Goal: Information Seeking & Learning: Learn about a topic

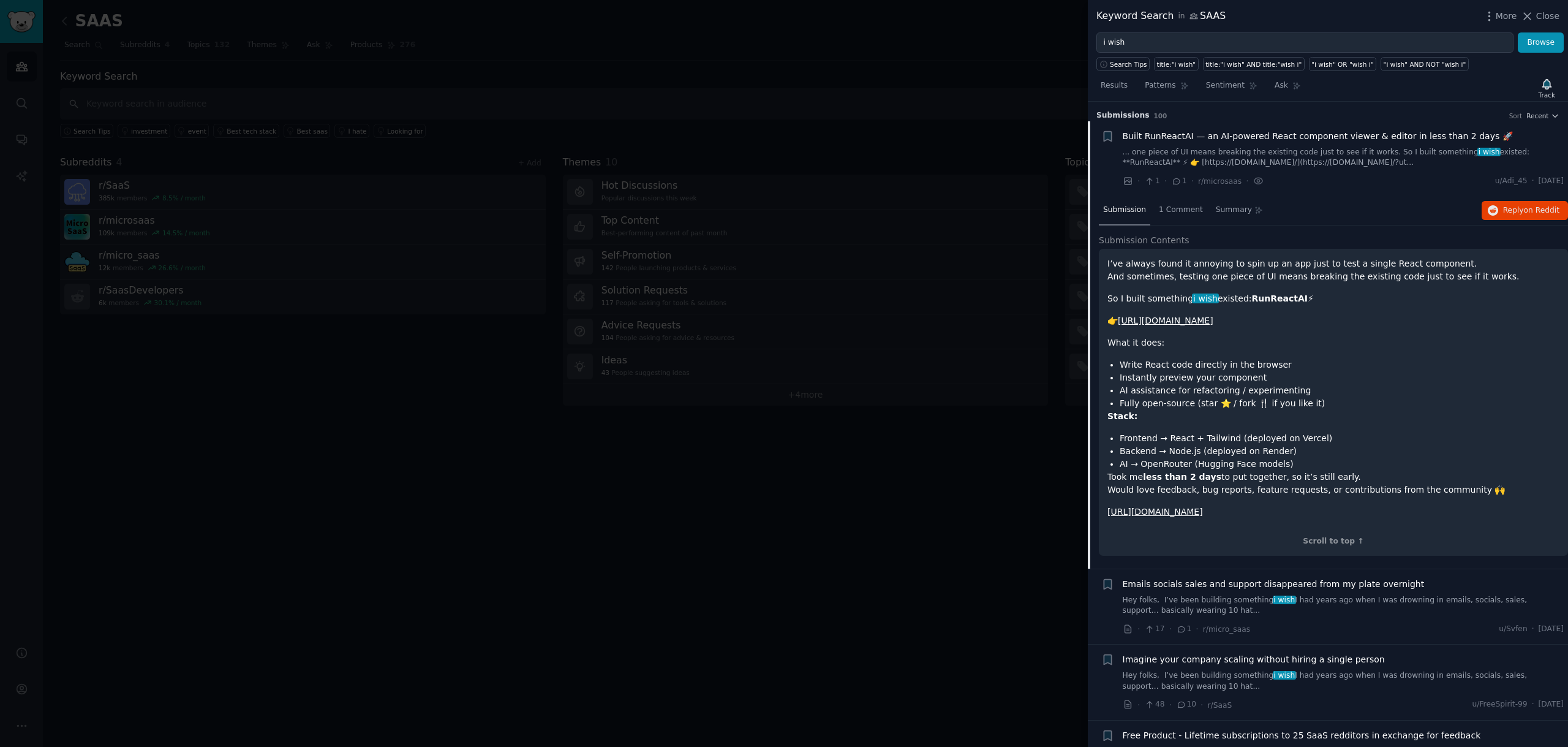
scroll to position [428, 0]
type input "side project"
click at [1518, 33] on button "Browse" at bounding box center [1540, 43] width 46 height 21
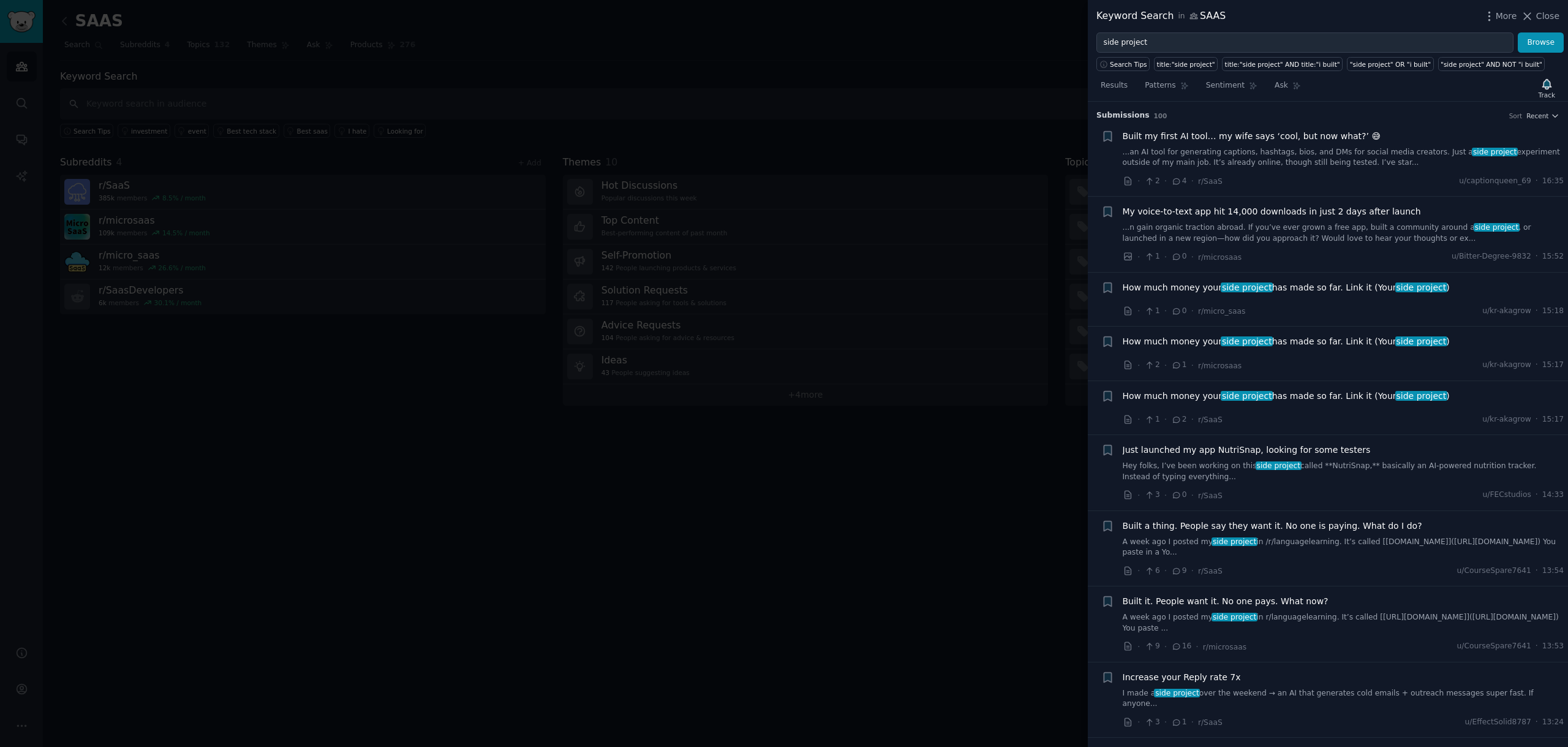
click at [1290, 148] on link "...an AI tool for generating captions, hashtags, bios, and DMs for social media…" at bounding box center [1343, 158] width 441 height 21
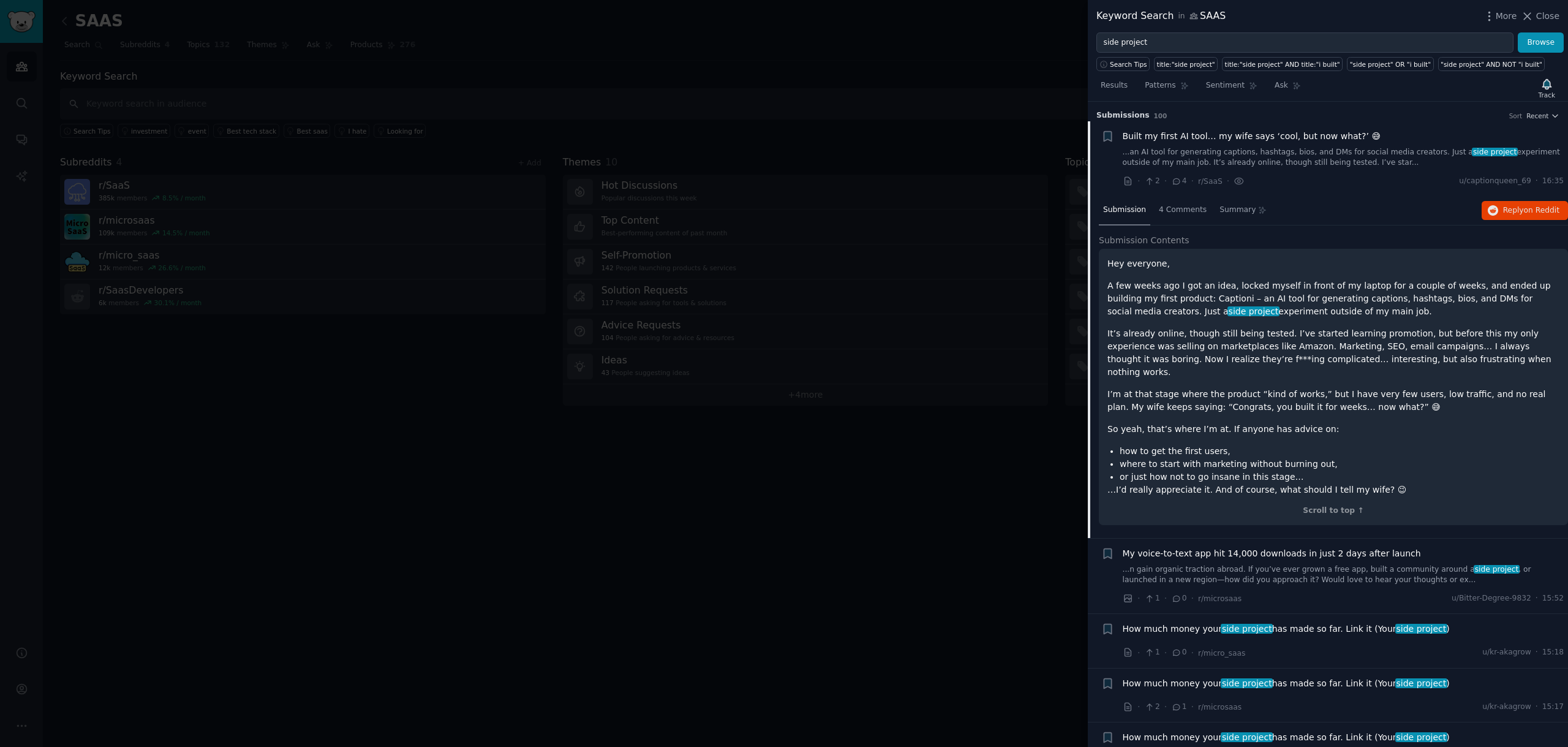
scroll to position [20, 0]
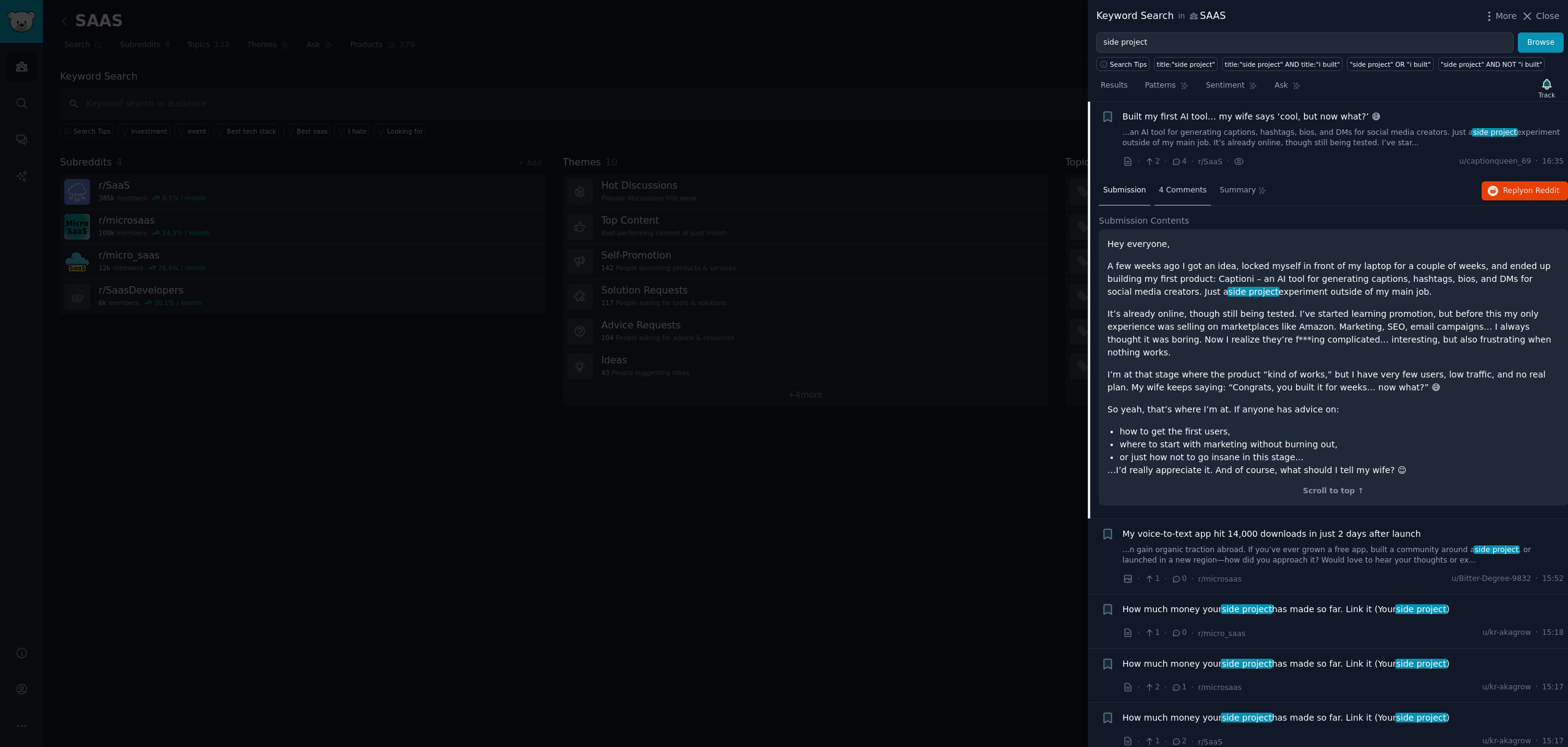
click at [1185, 185] on span "4 Comments" at bounding box center [1183, 190] width 48 height 11
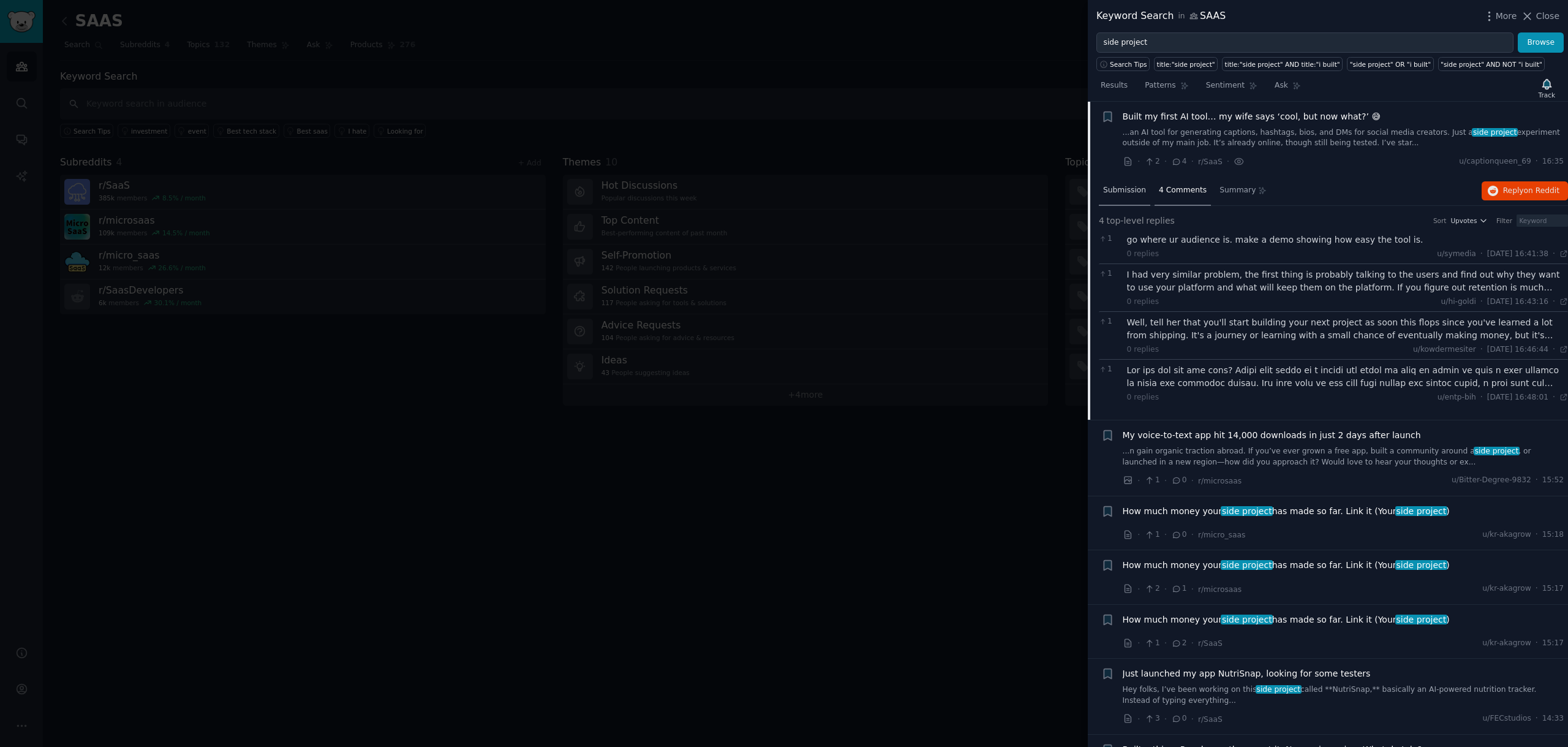
click at [1124, 197] on div "Submission" at bounding box center [1125, 191] width 52 height 29
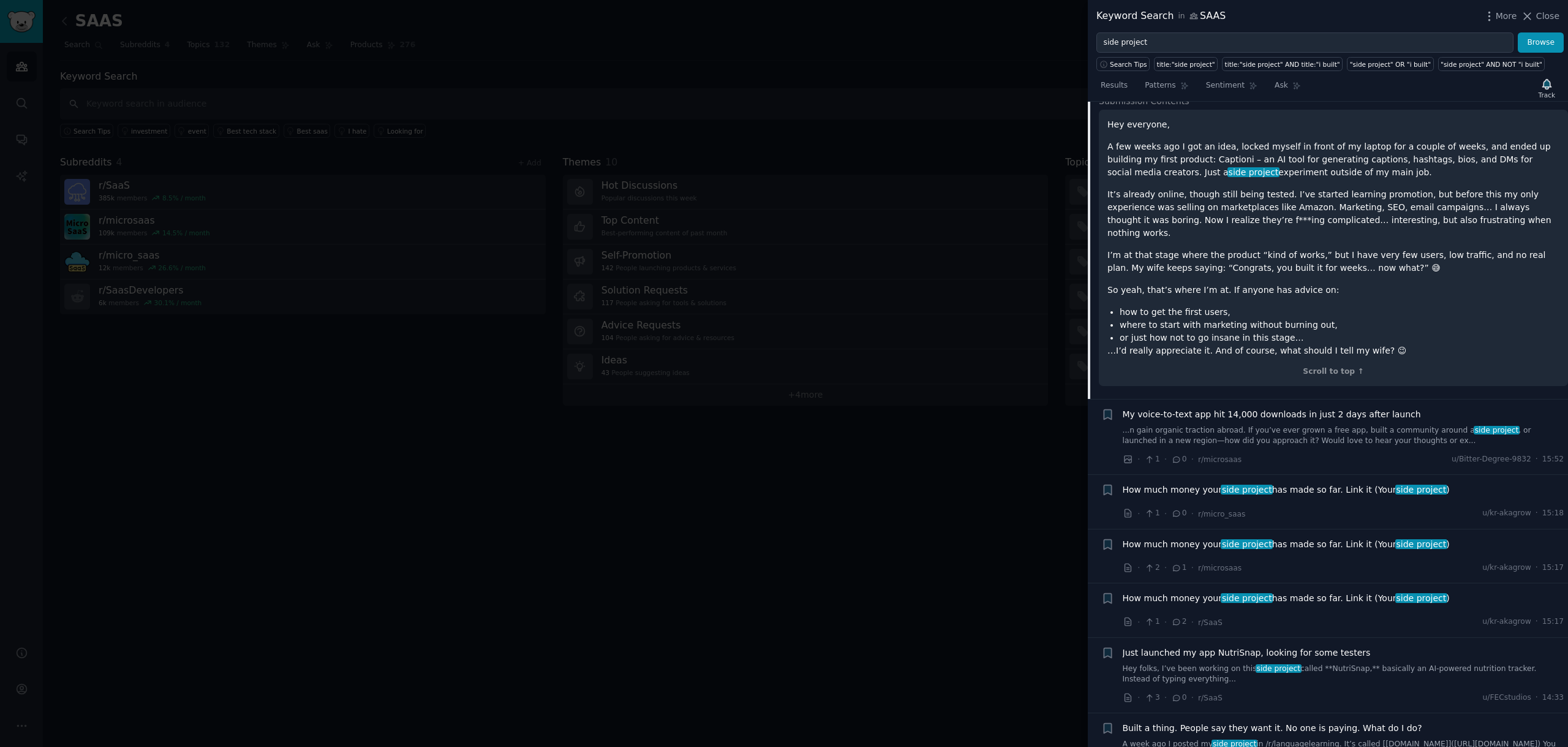
scroll to position [155, 0]
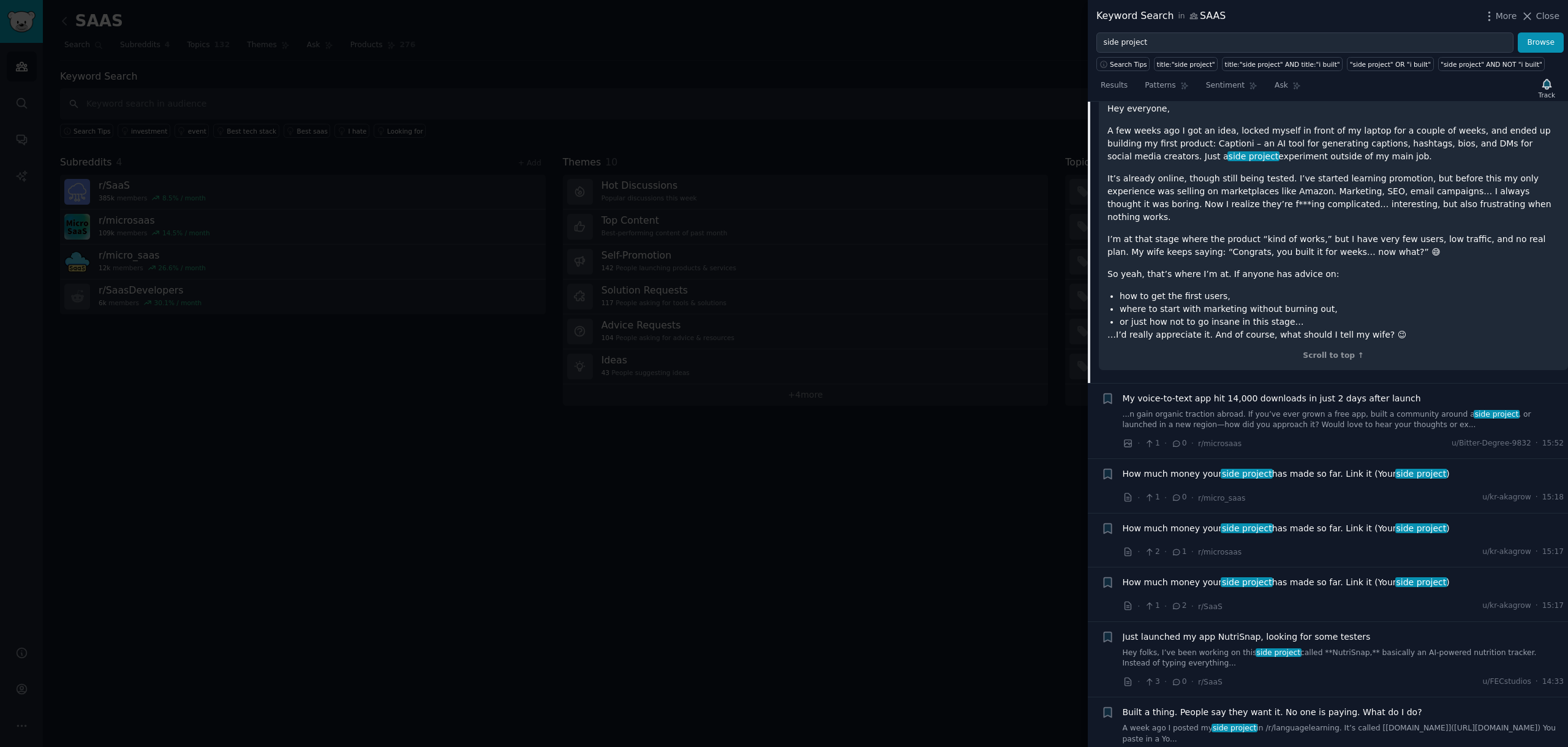
click at [1293, 468] on span "How much money your side project has made so far. Link it (Your side project )" at bounding box center [1286, 474] width 327 height 13
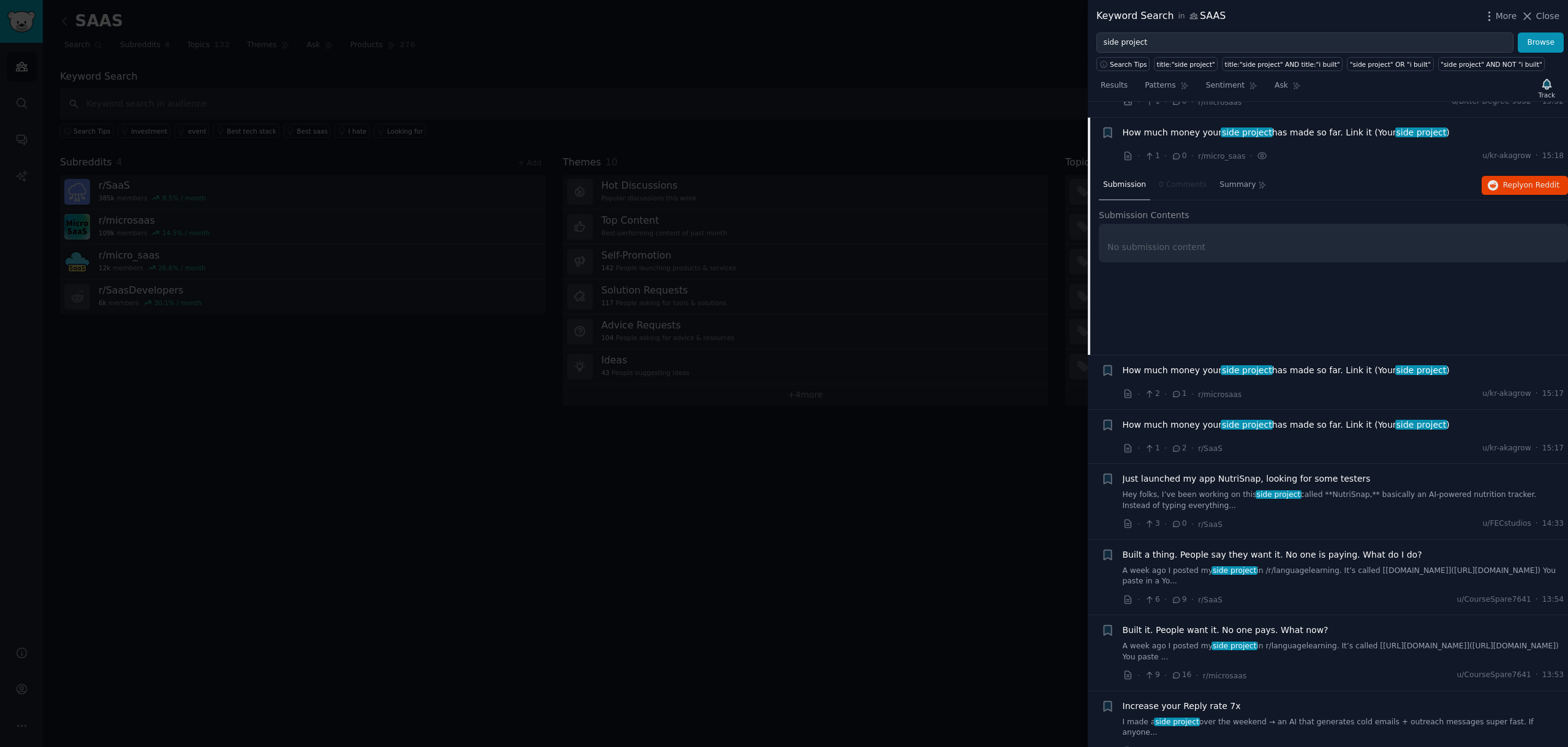
scroll to position [171, 0]
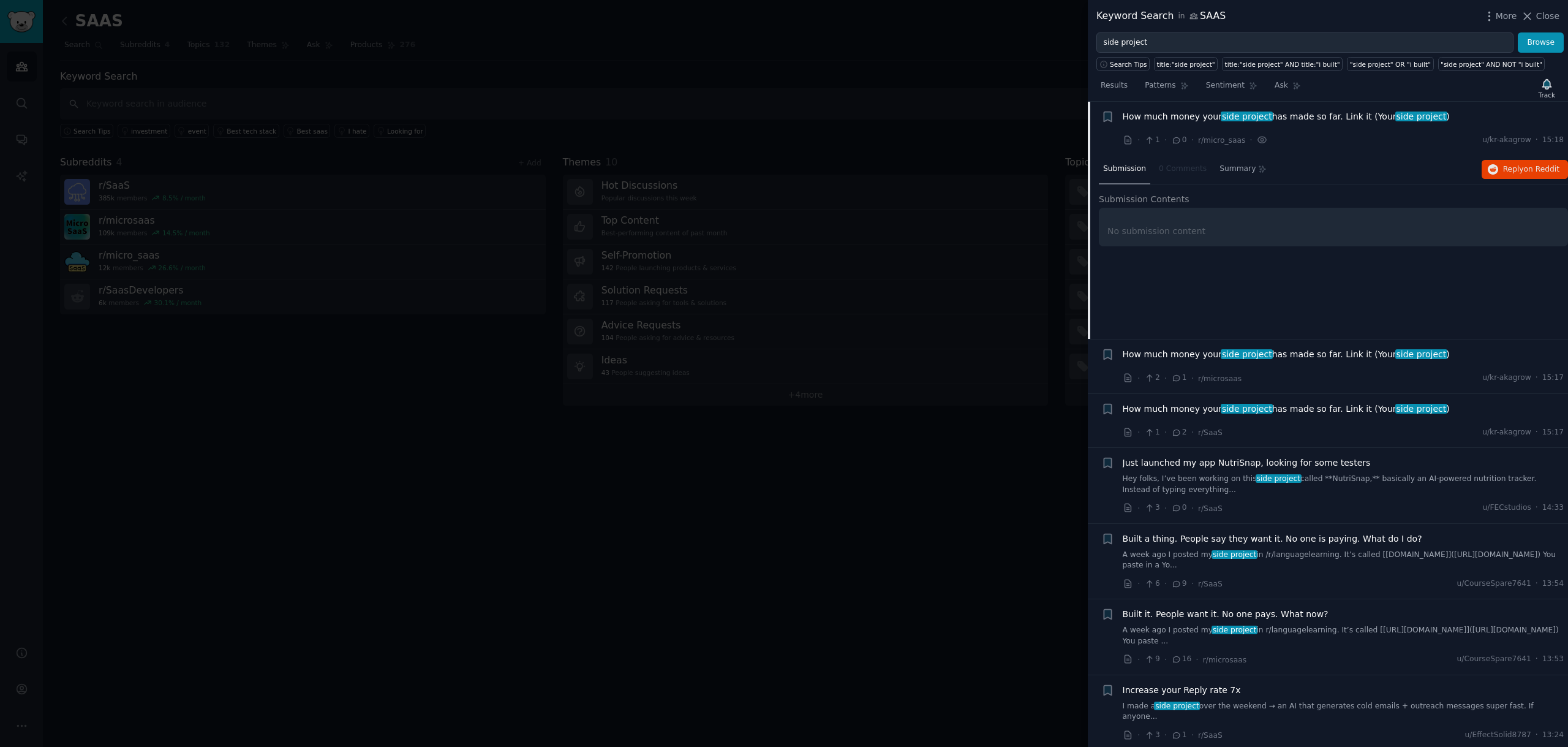
click at [1209, 464] on span "Just launched my app NutriSnap, looking for some testers" at bounding box center [1246, 463] width 248 height 13
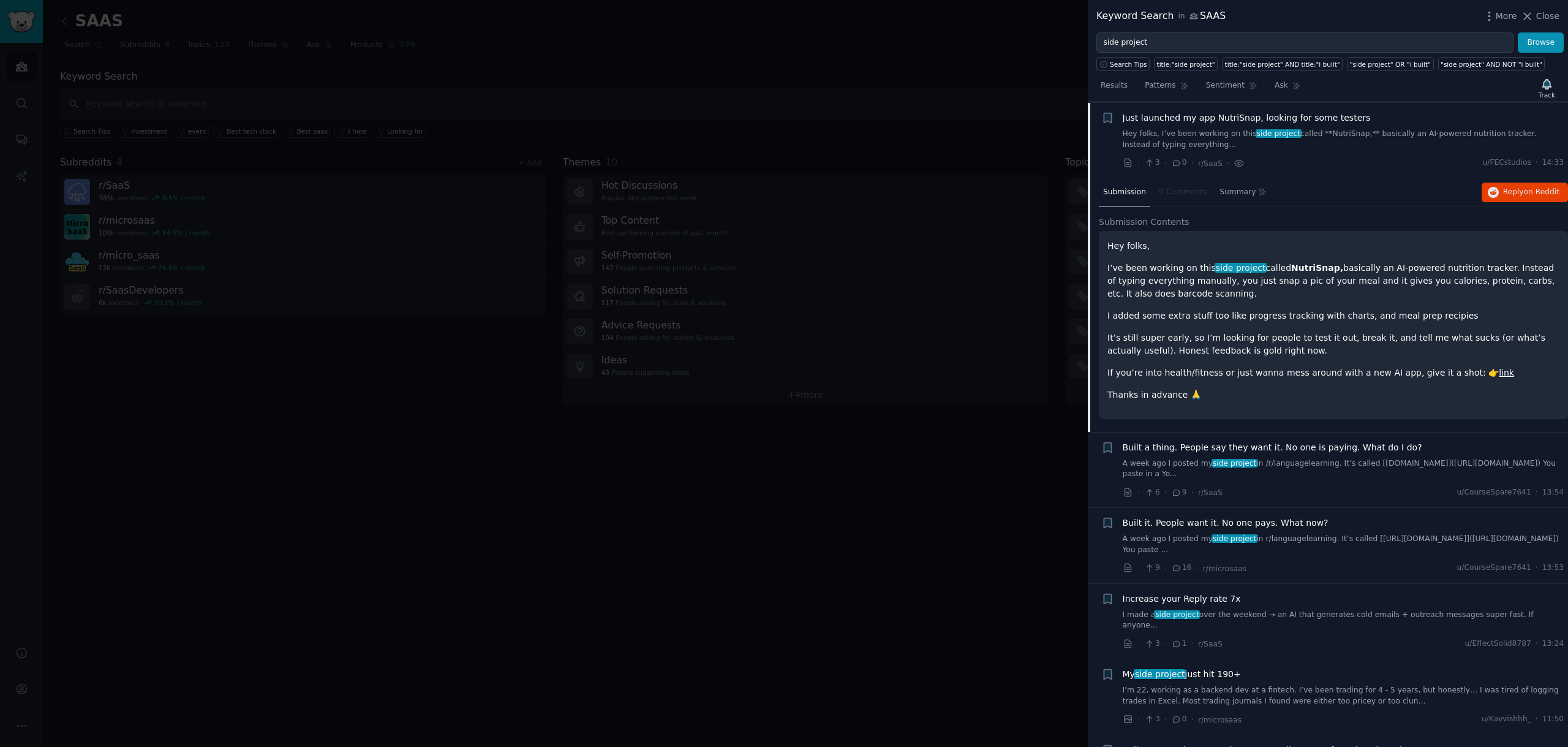
scroll to position [333, 0]
click at [1249, 467] on link "A week ago I posted my side project in /r/languagelearning. It’s called [vocabl…" at bounding box center [1343, 467] width 441 height 21
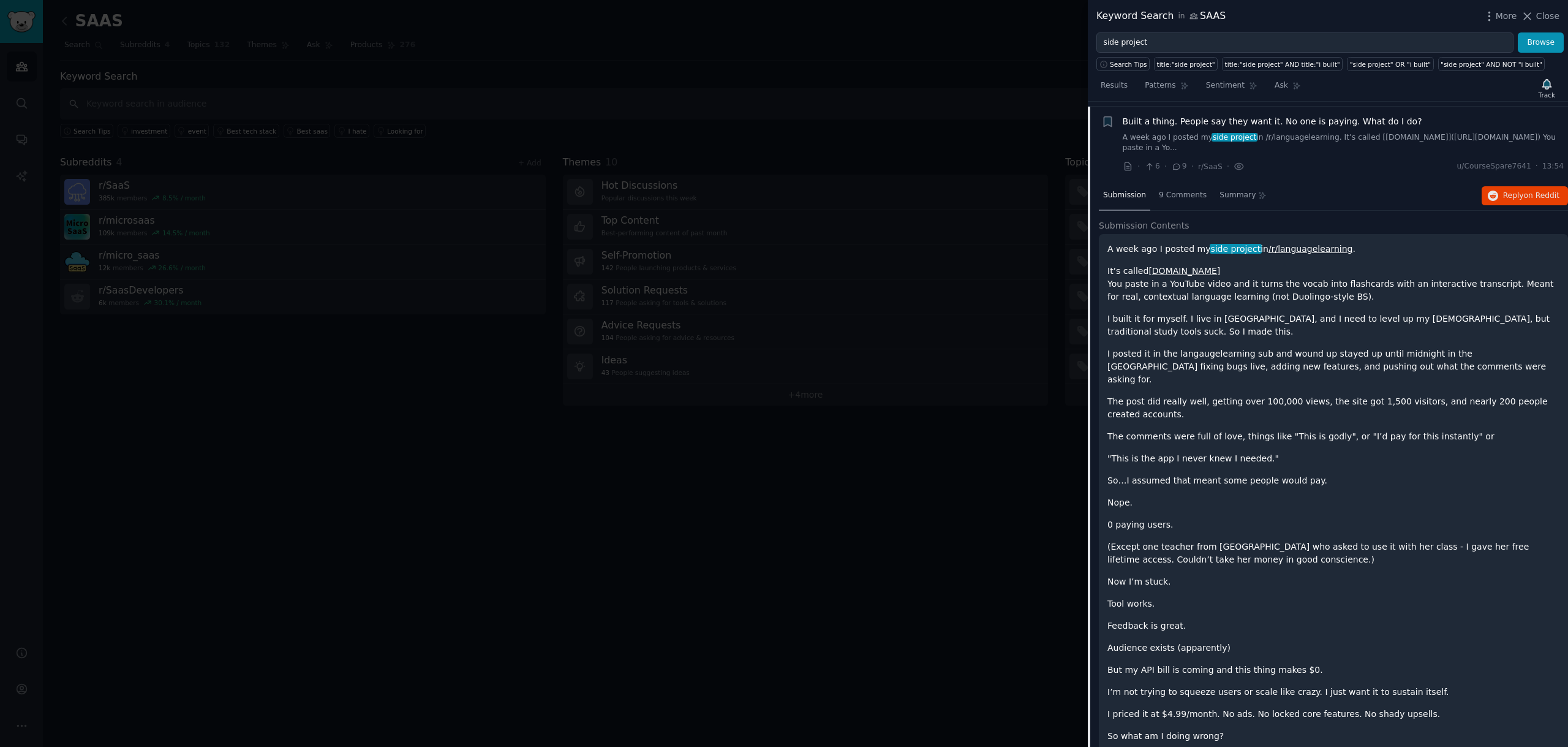
scroll to position [409, 0]
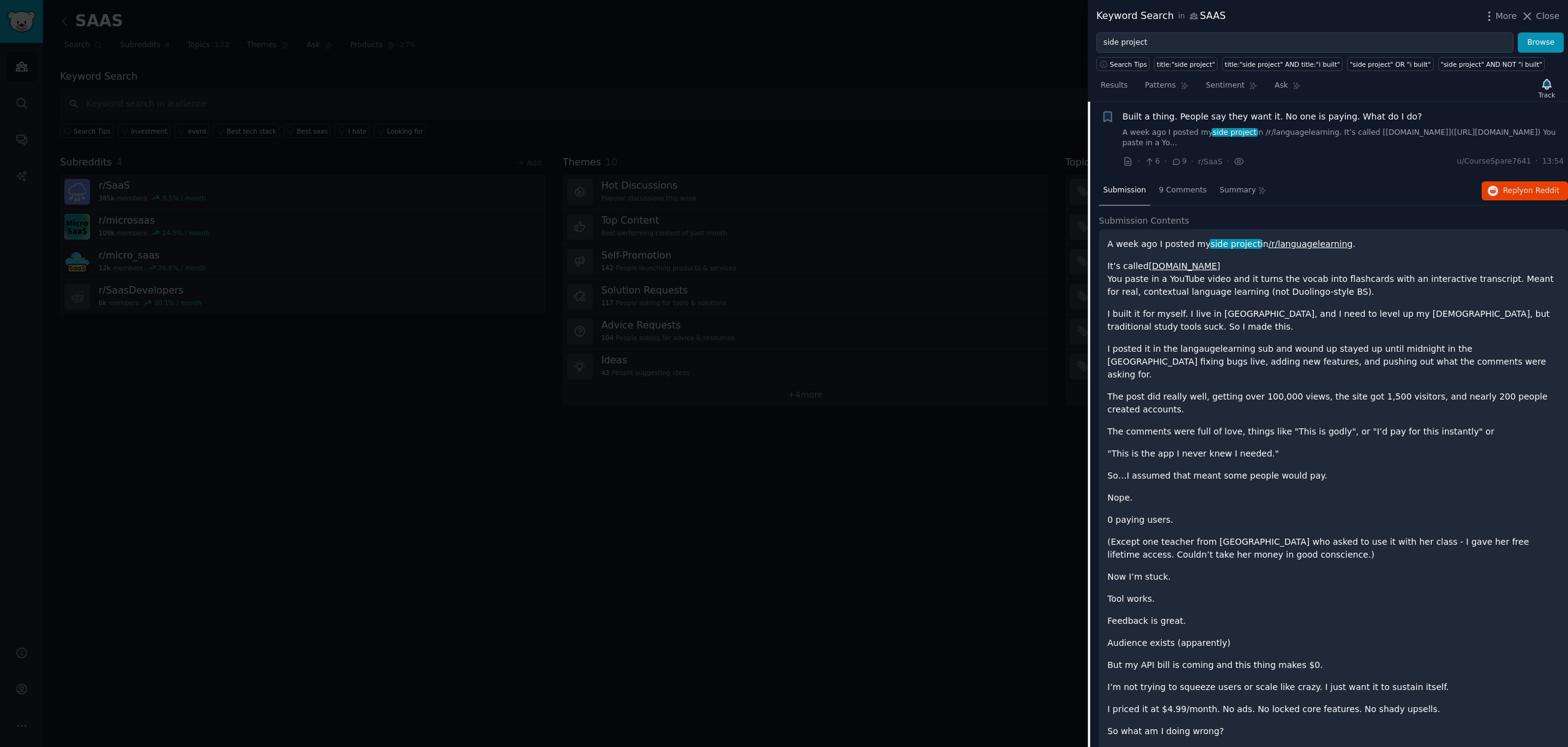
click at [1176, 268] on link "vocablii.com" at bounding box center [1184, 266] width 71 height 9
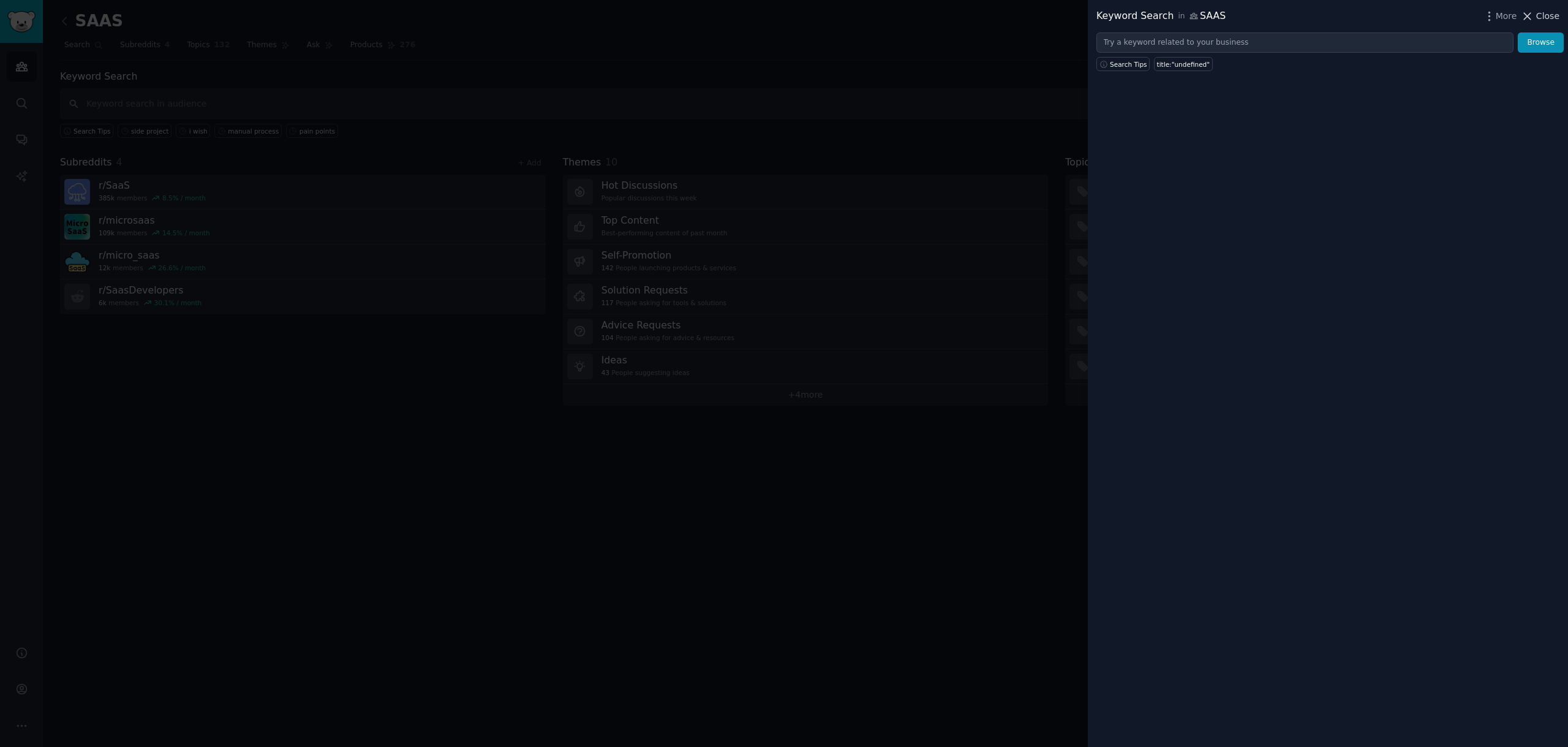
click at [1548, 13] on span "Close" at bounding box center [1548, 16] width 23 height 13
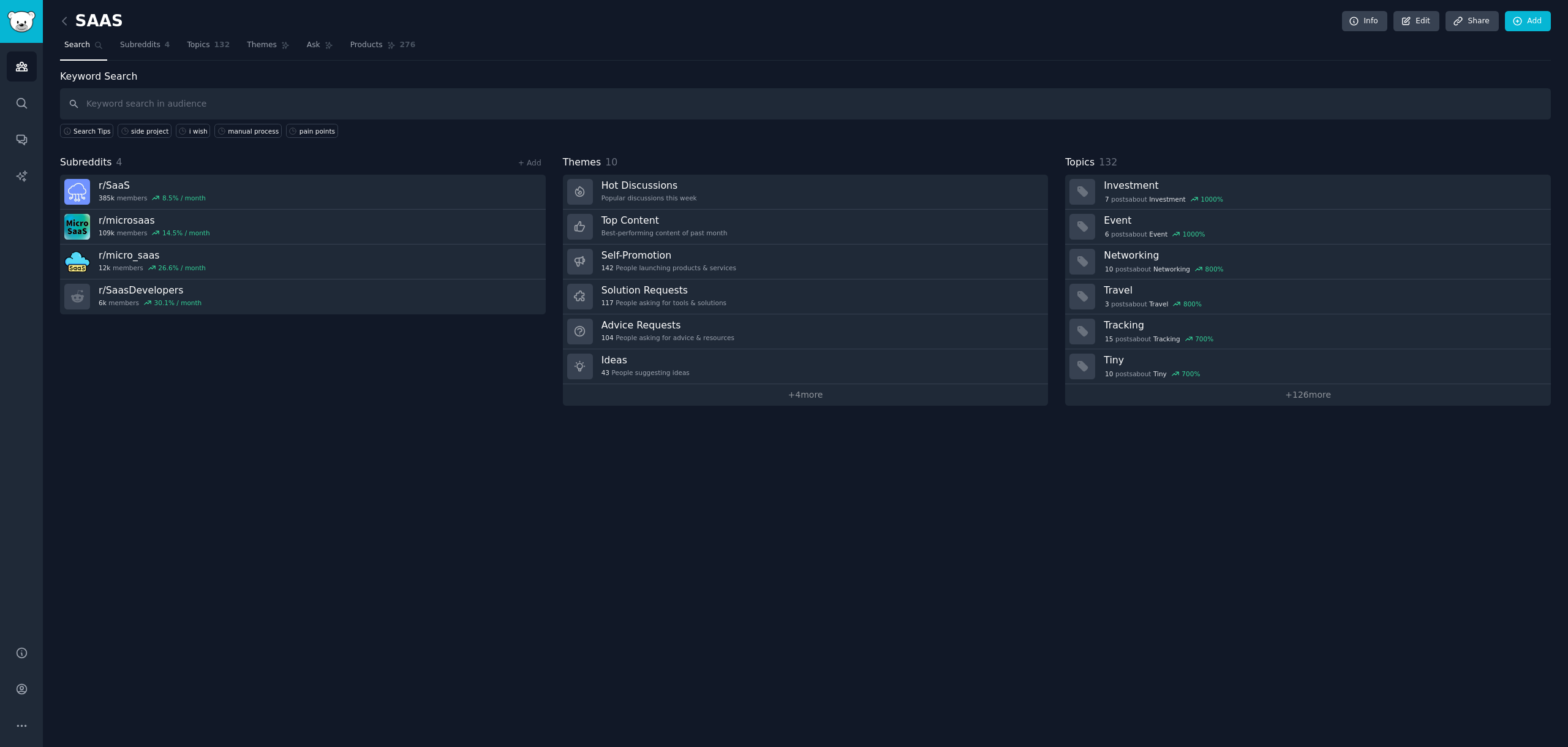
click at [440, 533] on div "SAAS Info Edit Share Add Search Subreddits 4 Topics 132 Themes Ask Products 276…" at bounding box center [805, 374] width 1525 height 747
click at [249, 112] on input "text" at bounding box center [805, 104] width 1491 height 31
type input "side project"
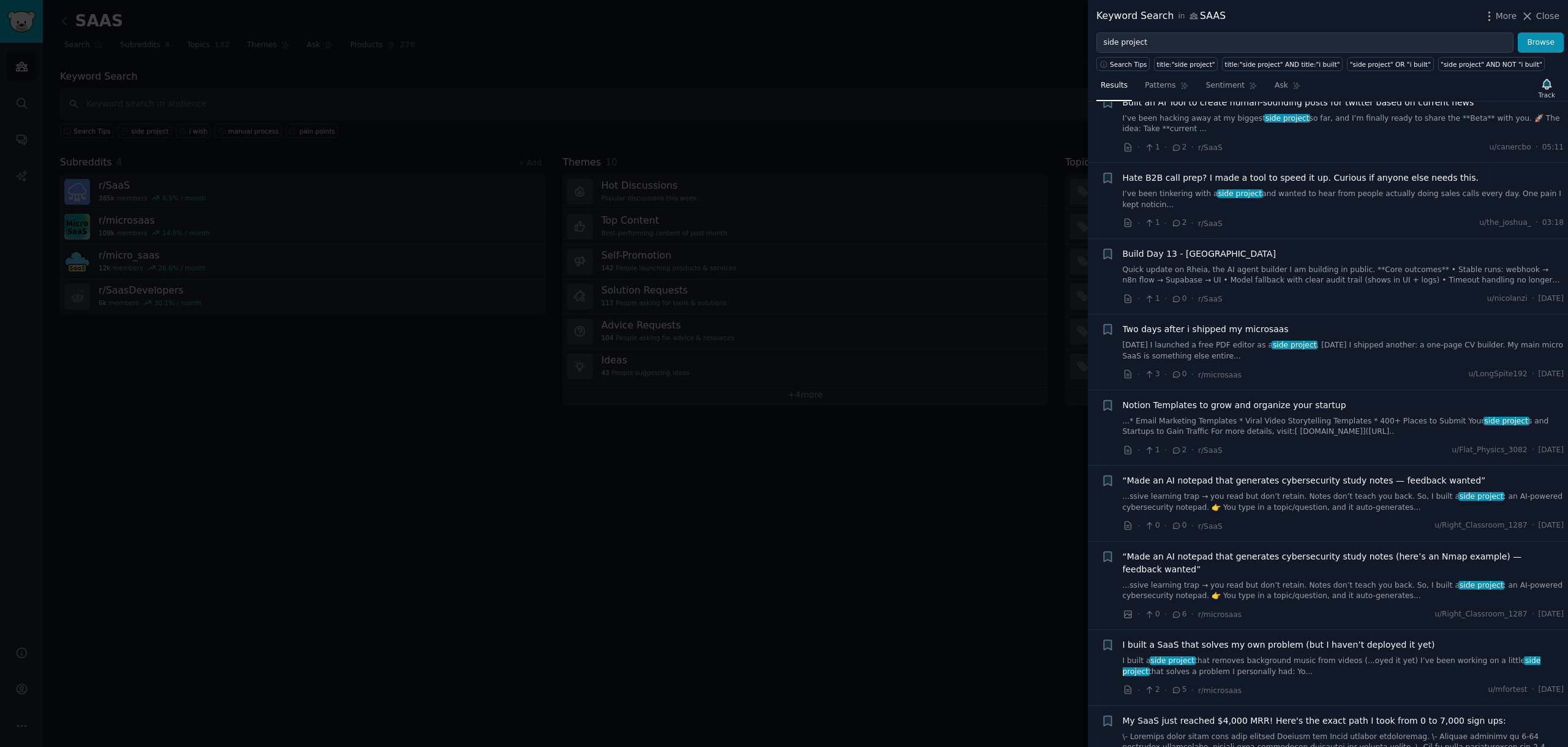
scroll to position [938, 0]
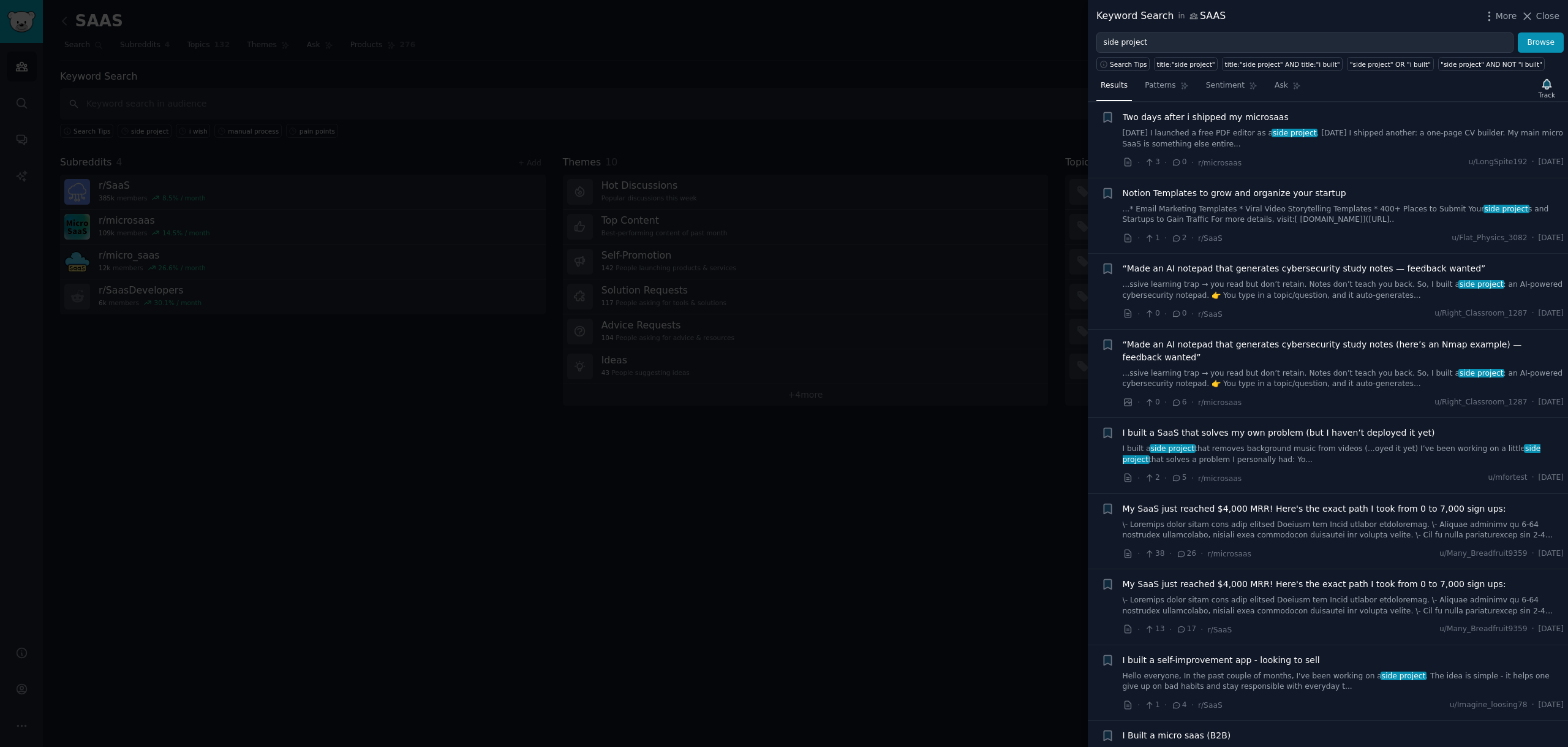
click at [1254, 444] on link "I built a side project that removes background music from videos (...oyed it ye…" at bounding box center [1343, 454] width 441 height 21
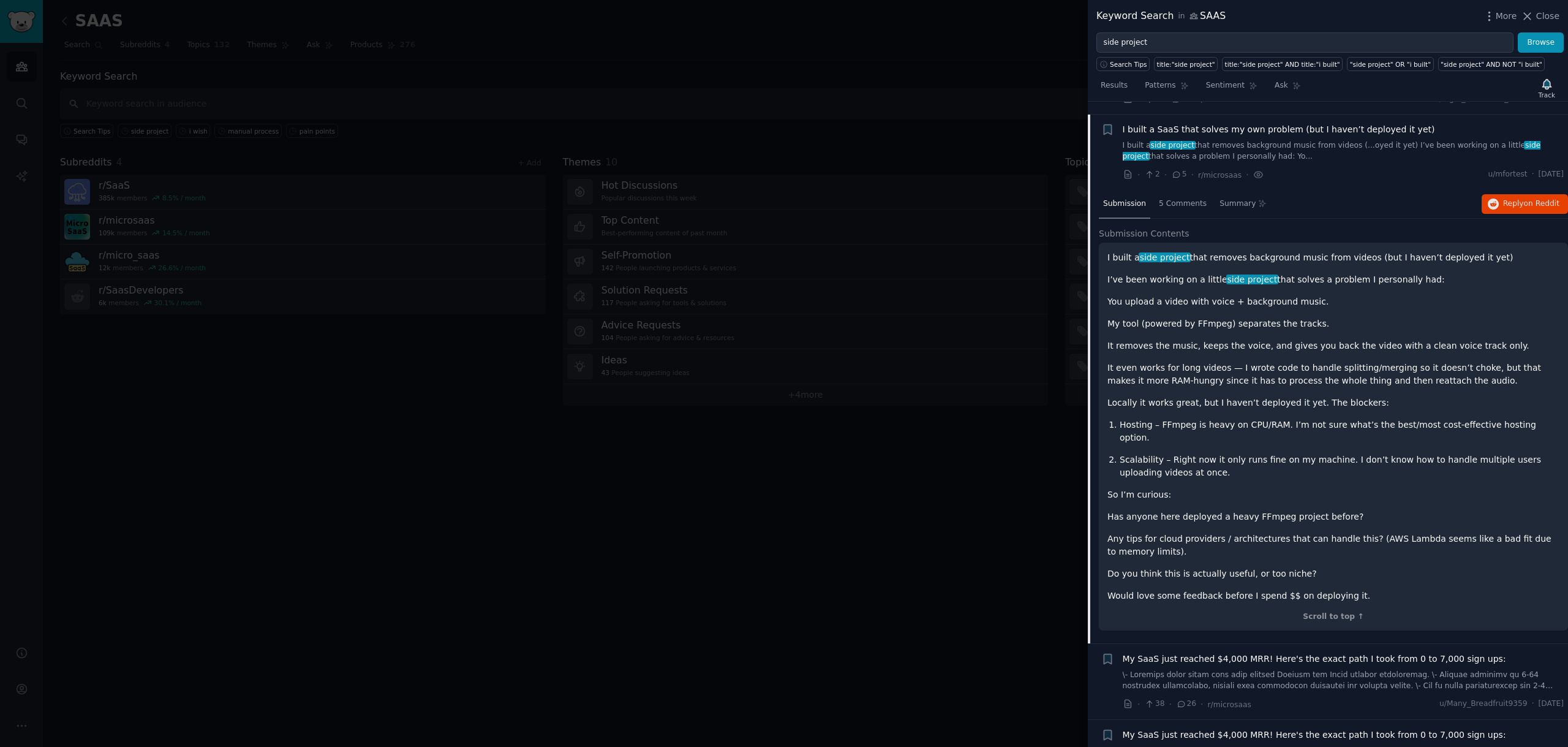
scroll to position [1244, 0]
click at [1191, 196] on div "5 Comments" at bounding box center [1182, 202] width 56 height 29
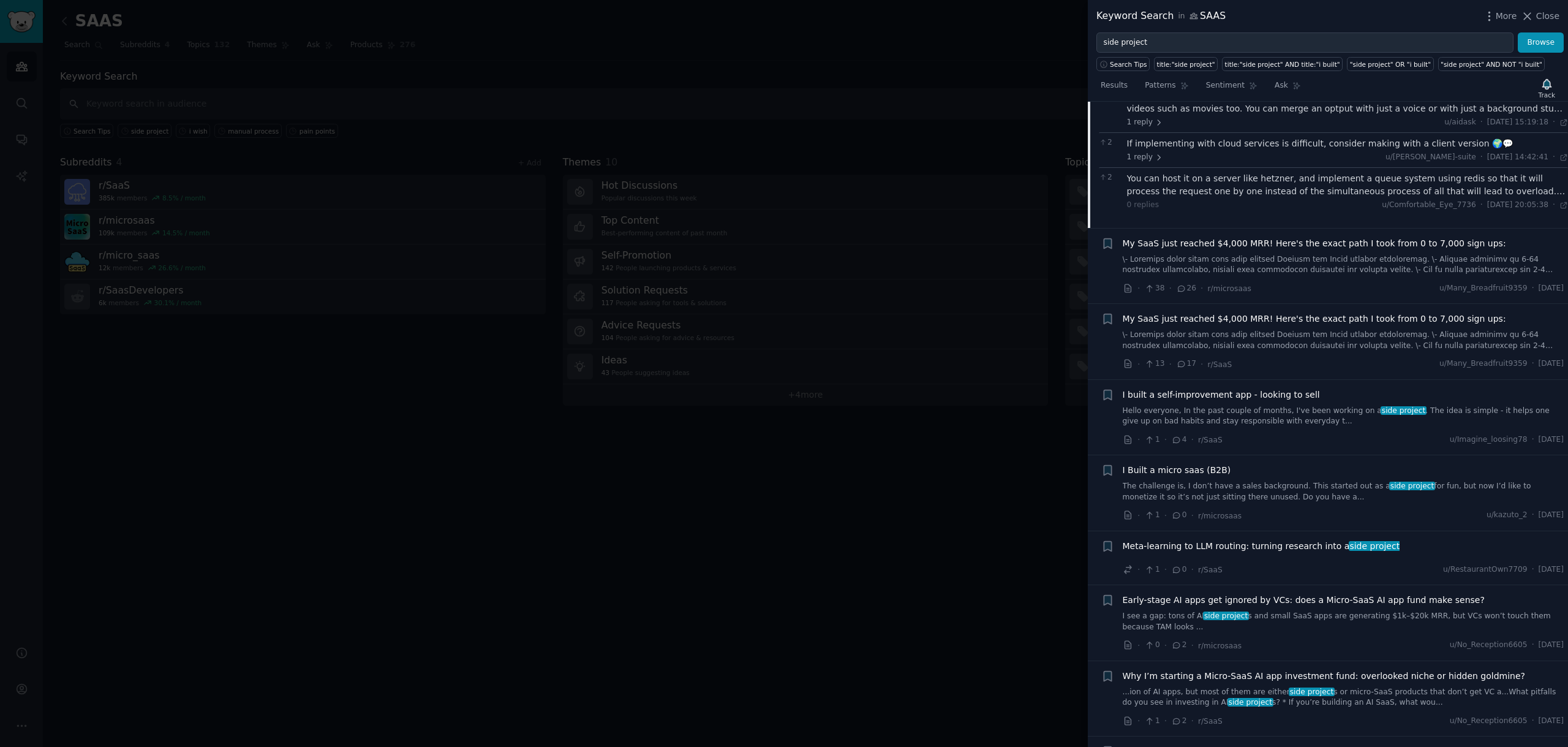
scroll to position [1431, 0]
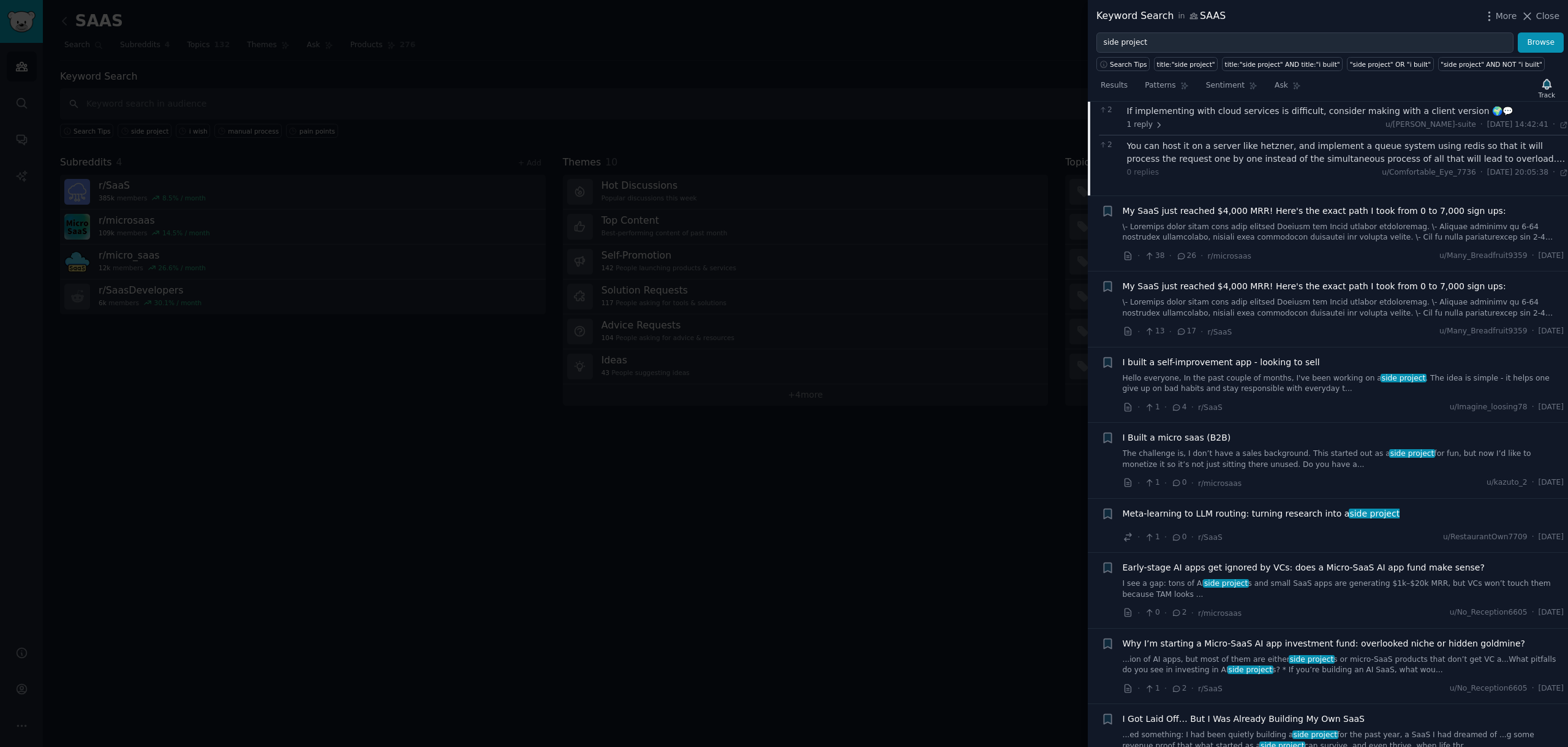
click at [1236, 450] on link "The challenge is, I don’t have a sales background. This started out as a side p…" at bounding box center [1343, 459] width 441 height 21
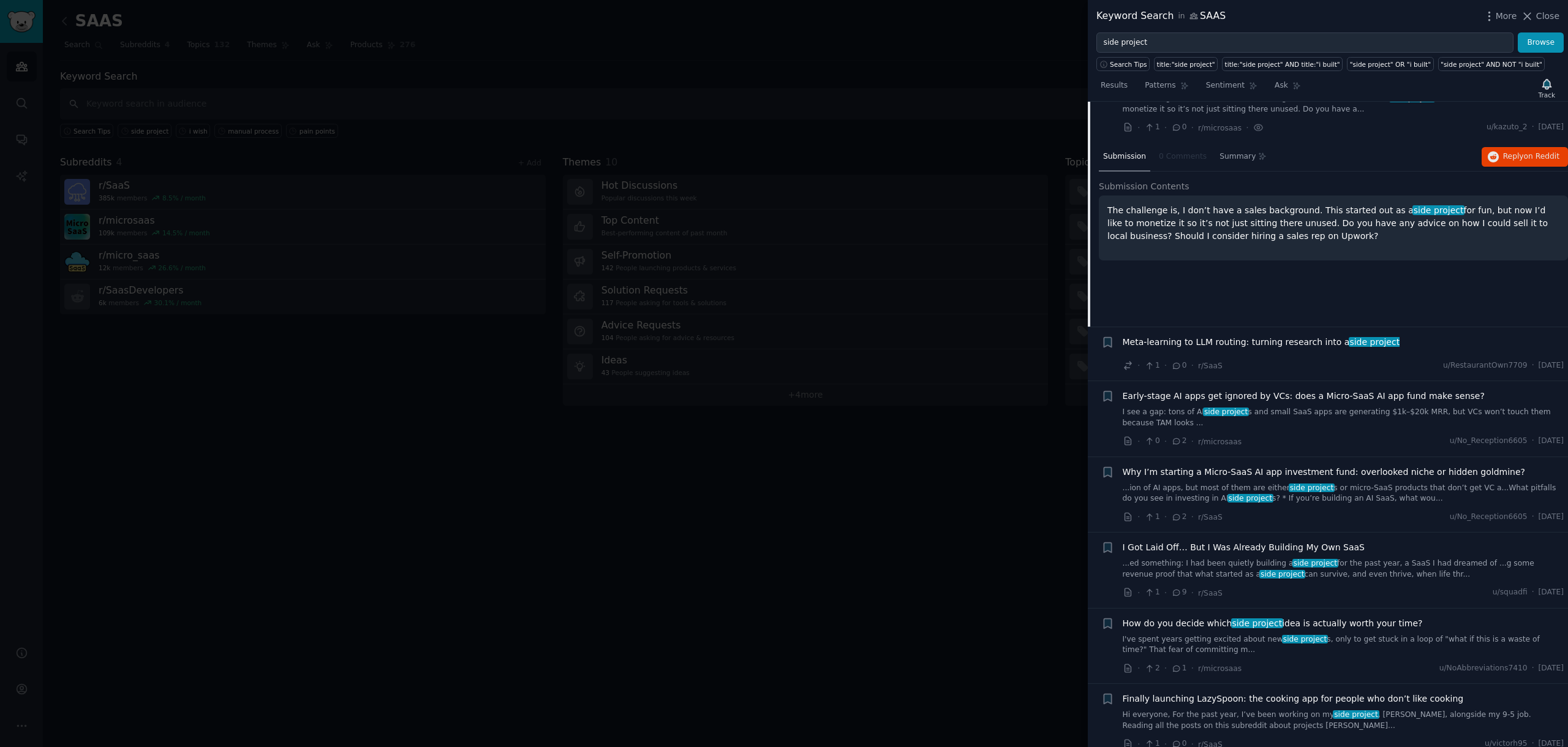
scroll to position [1649, 0]
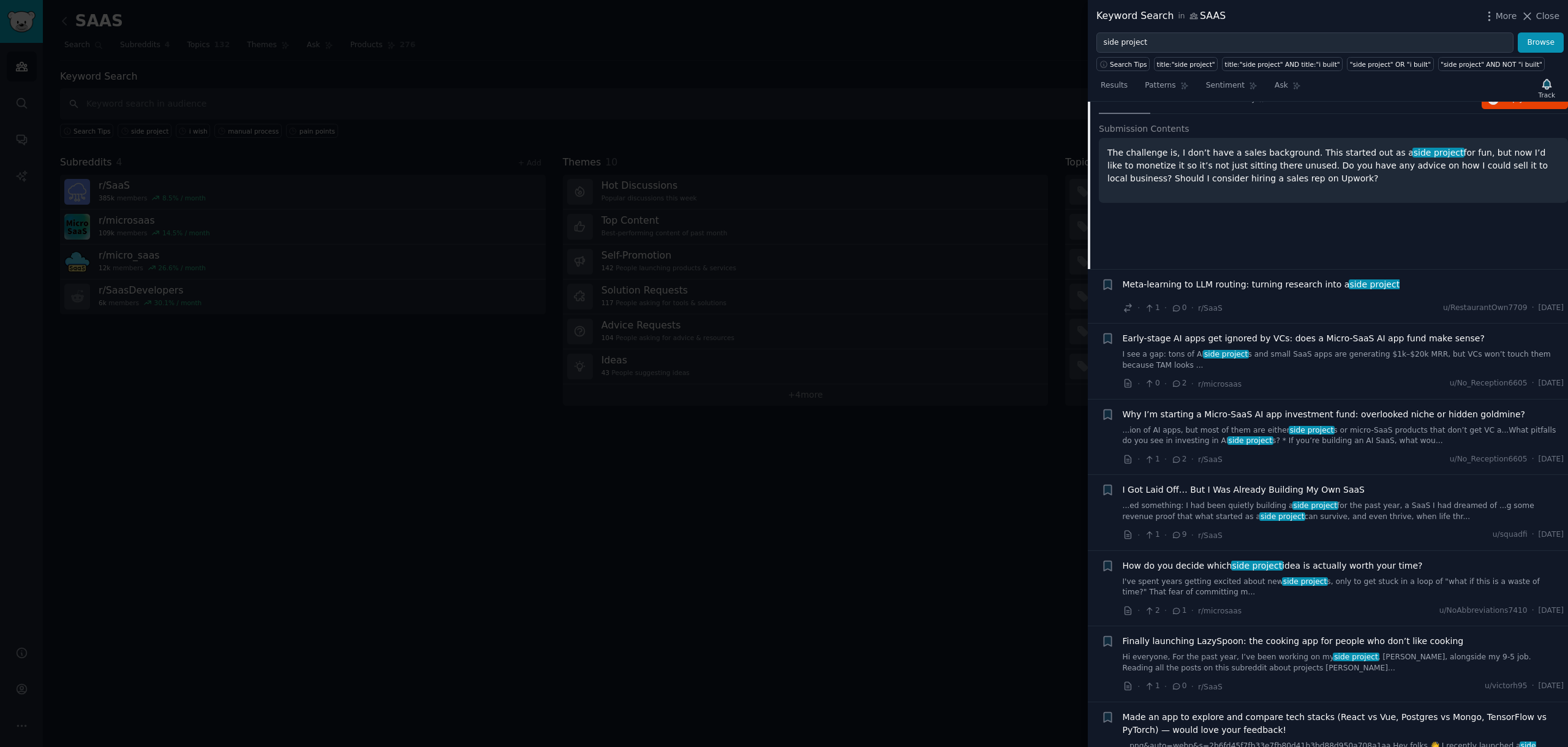
click at [1301, 504] on link "...ed something: I had been quietly building a side project for the past year, …" at bounding box center [1343, 511] width 441 height 21
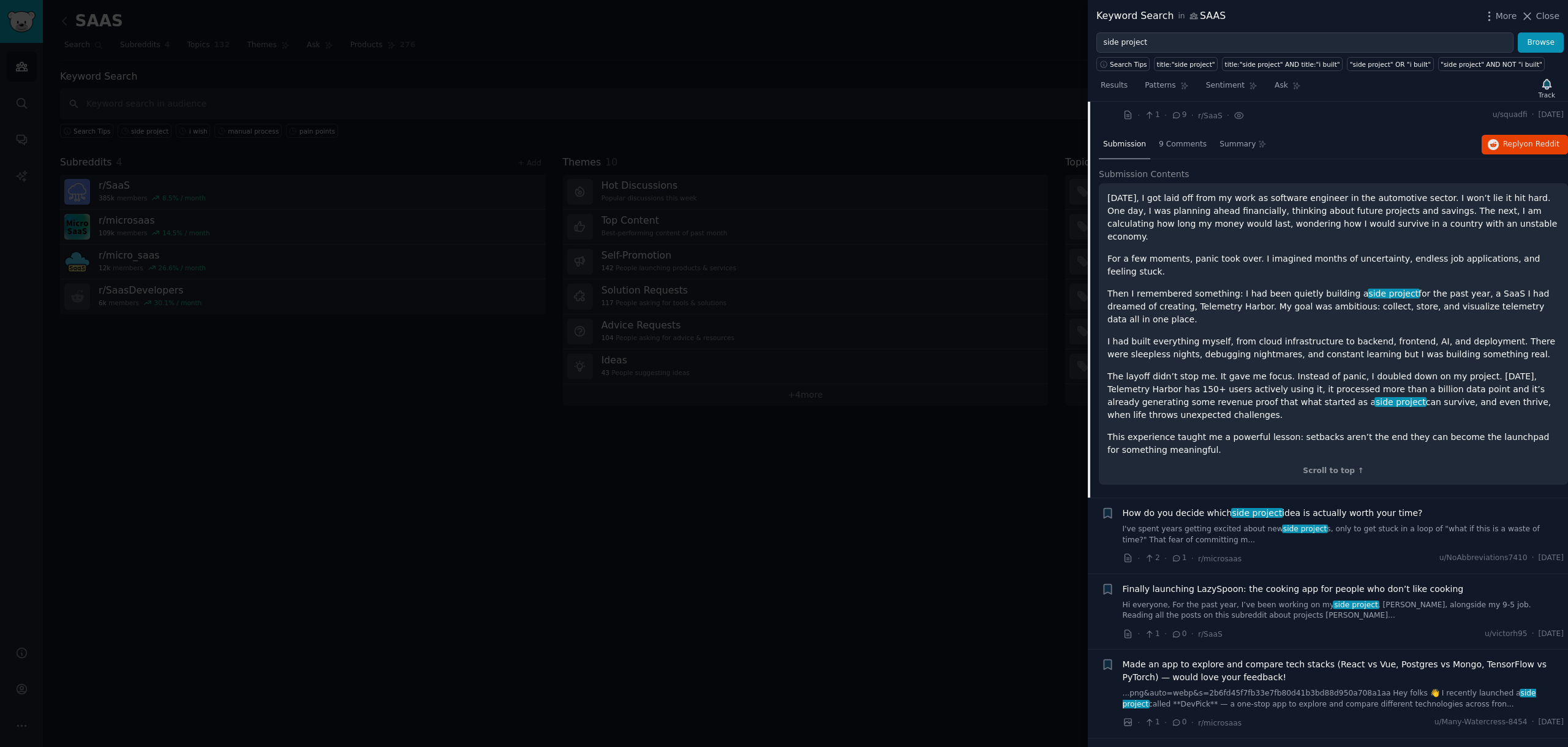
scroll to position [1947, 0]
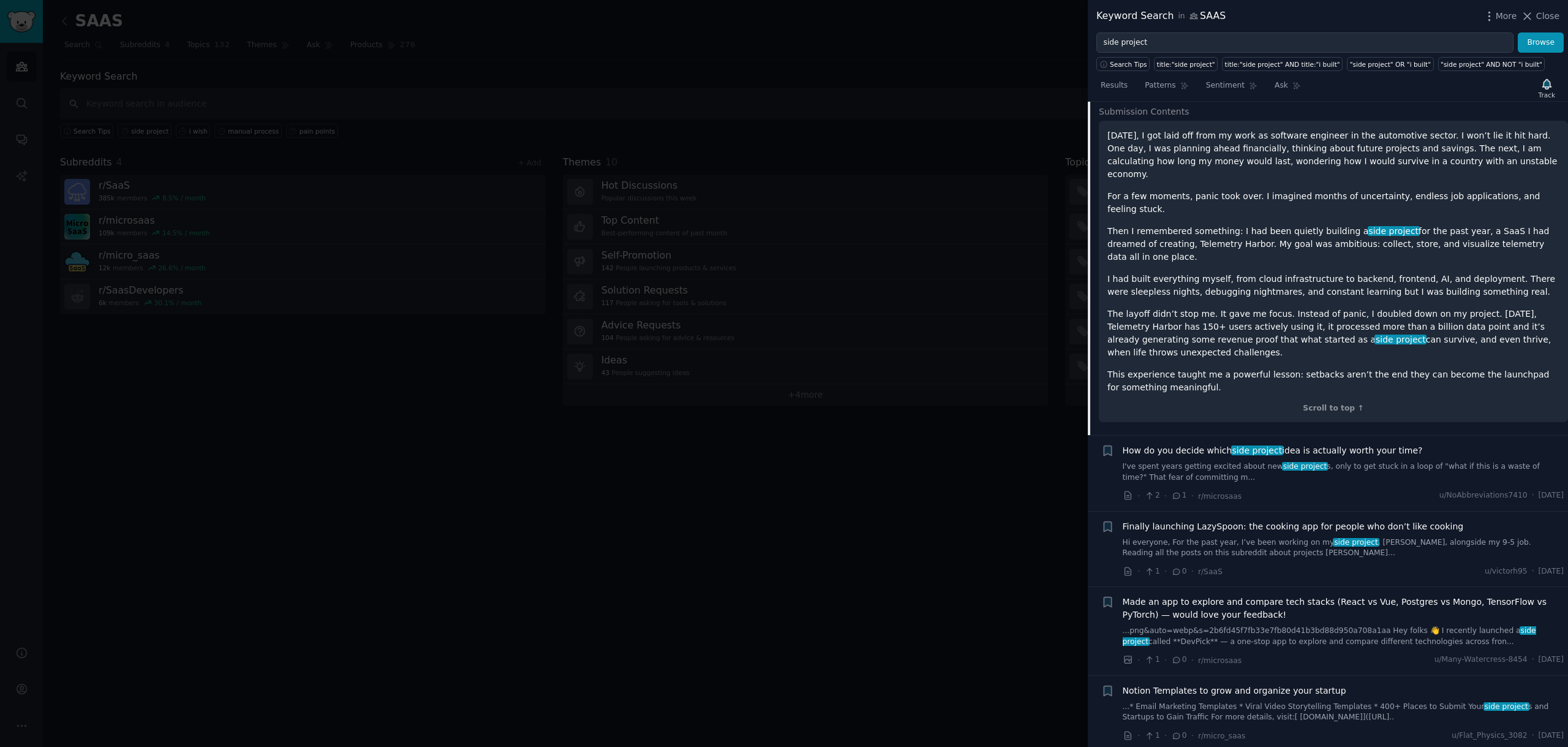
click at [1234, 537] on link "Hi everyone, For the past year, I’ve been working on my side project , LazySpoo…" at bounding box center [1343, 547] width 441 height 21
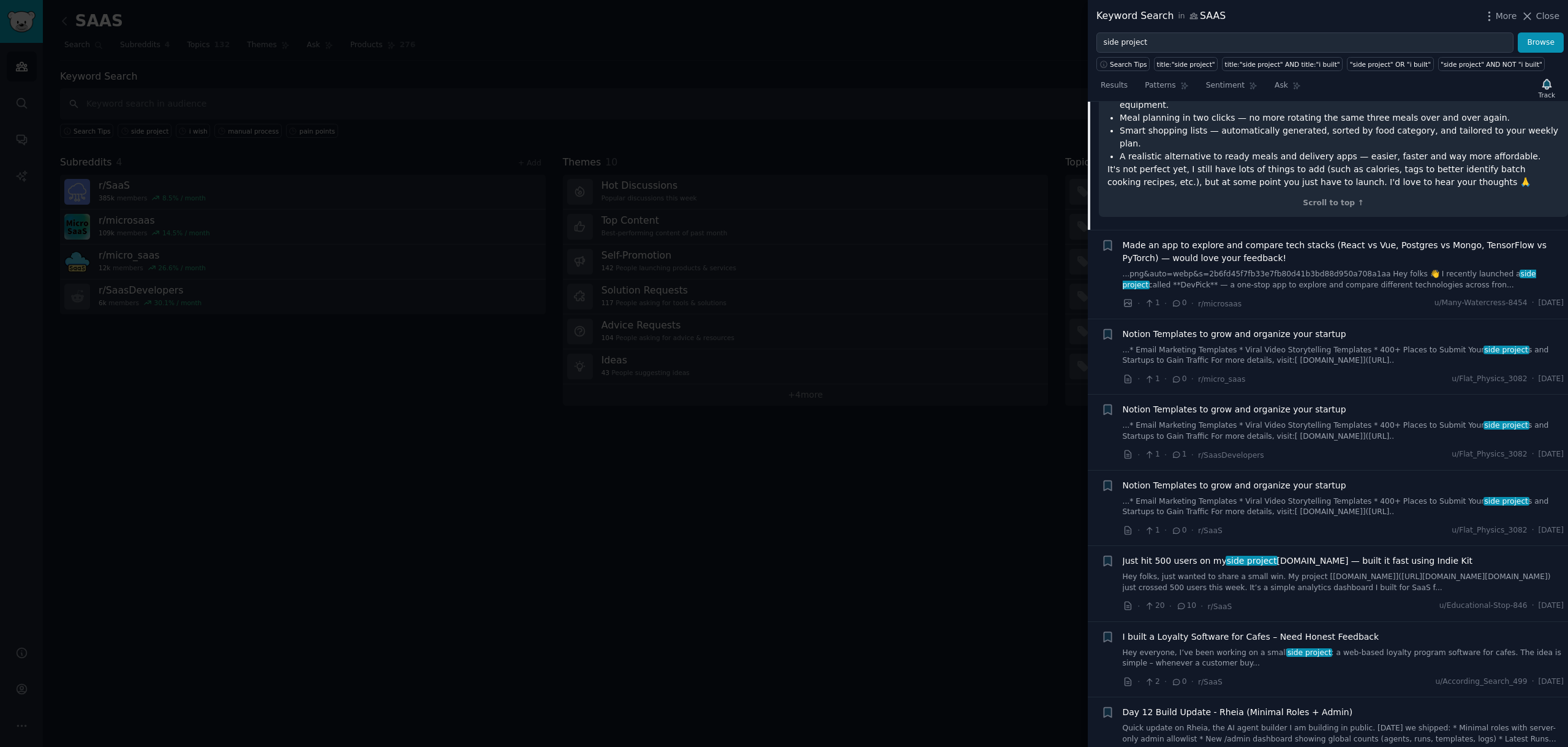
scroll to position [2404, 0]
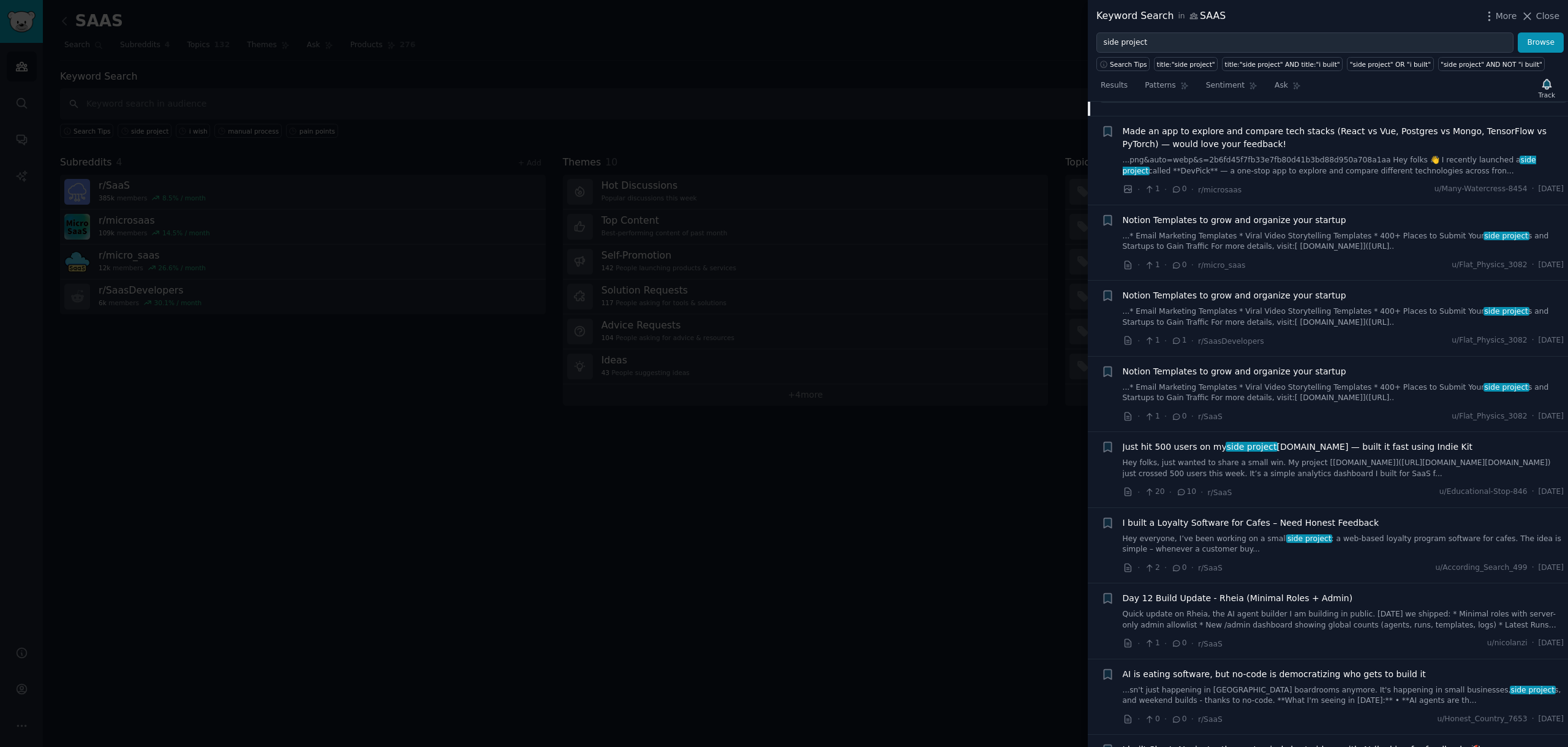
click at [1269, 457] on link "Hey folks, just wanted to share a small win. My project [[DOMAIN_NAME]]([URL][D…" at bounding box center [1343, 468] width 441 height 21
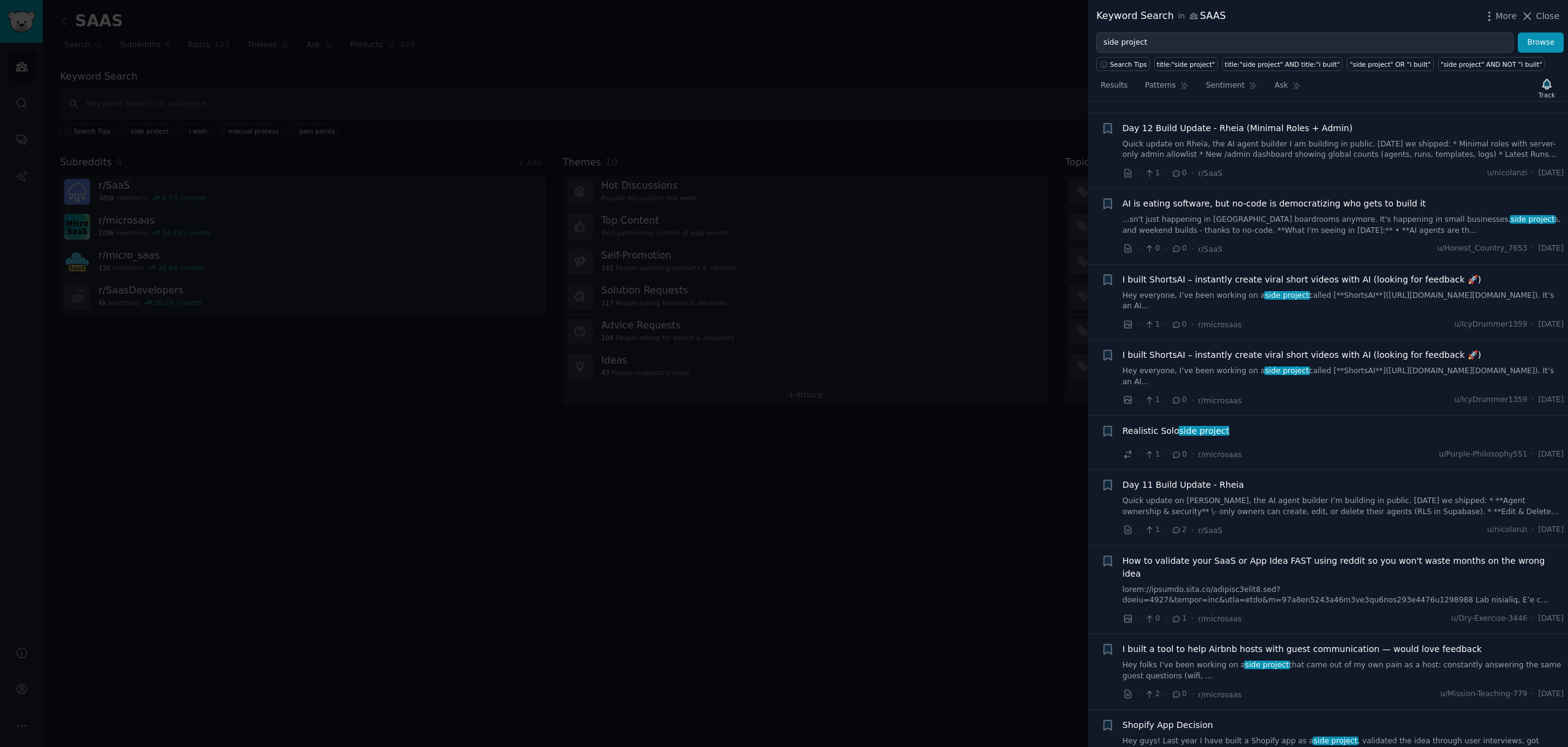
scroll to position [2814, 0]
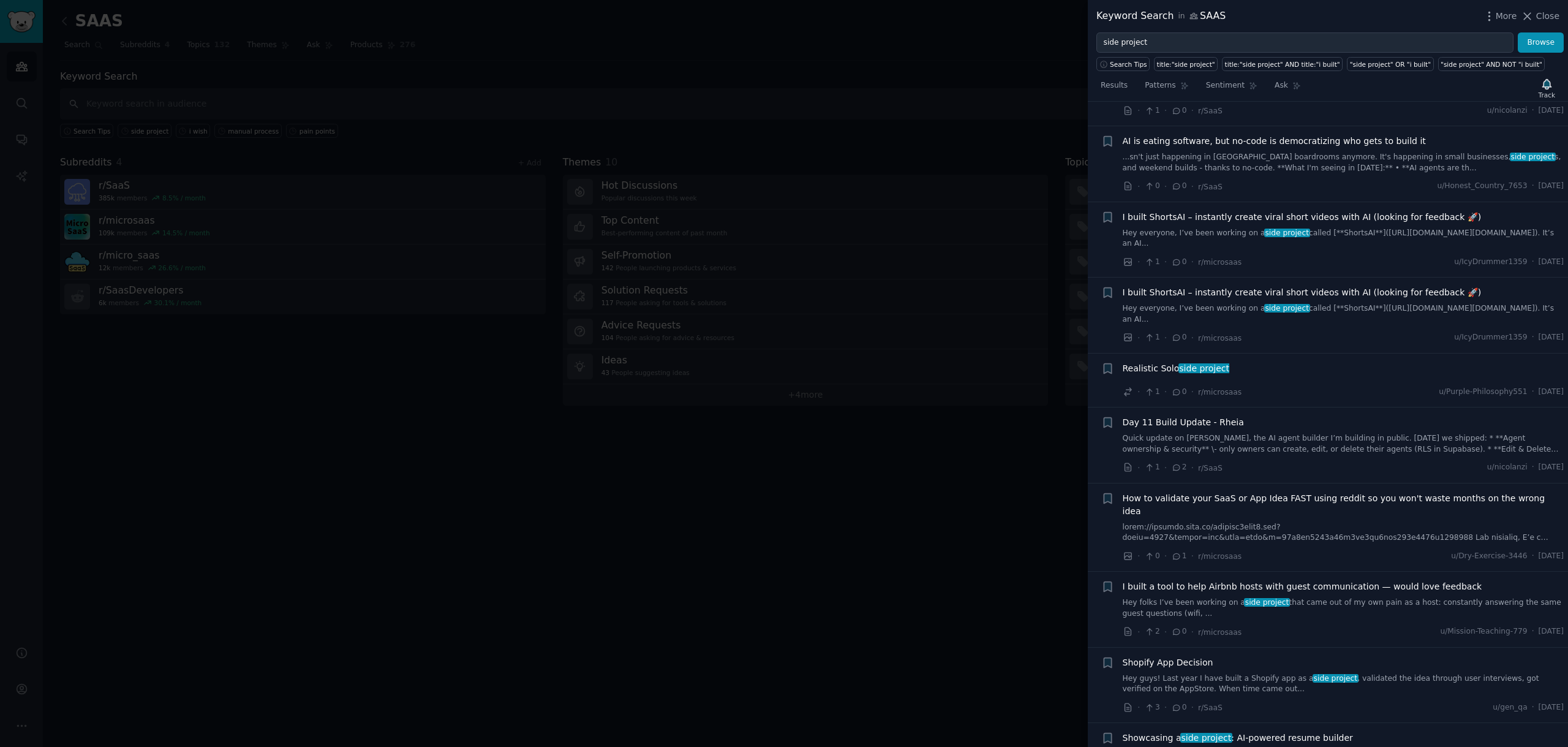
click at [1202, 597] on link "Hey folks I’ve been working on a side project that came out of my own pain as a…" at bounding box center [1343, 608] width 441 height 21
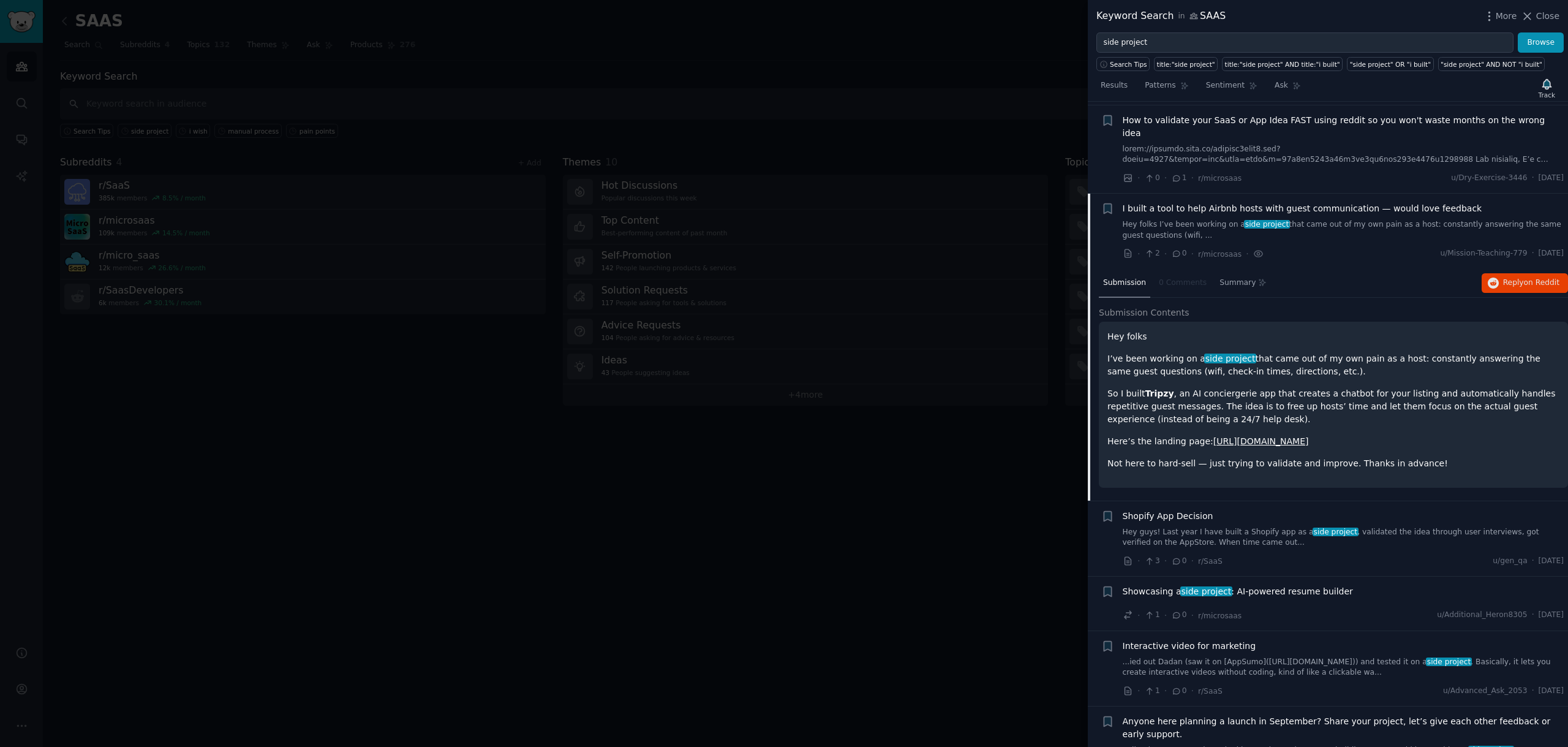
scroll to position [3030, 0]
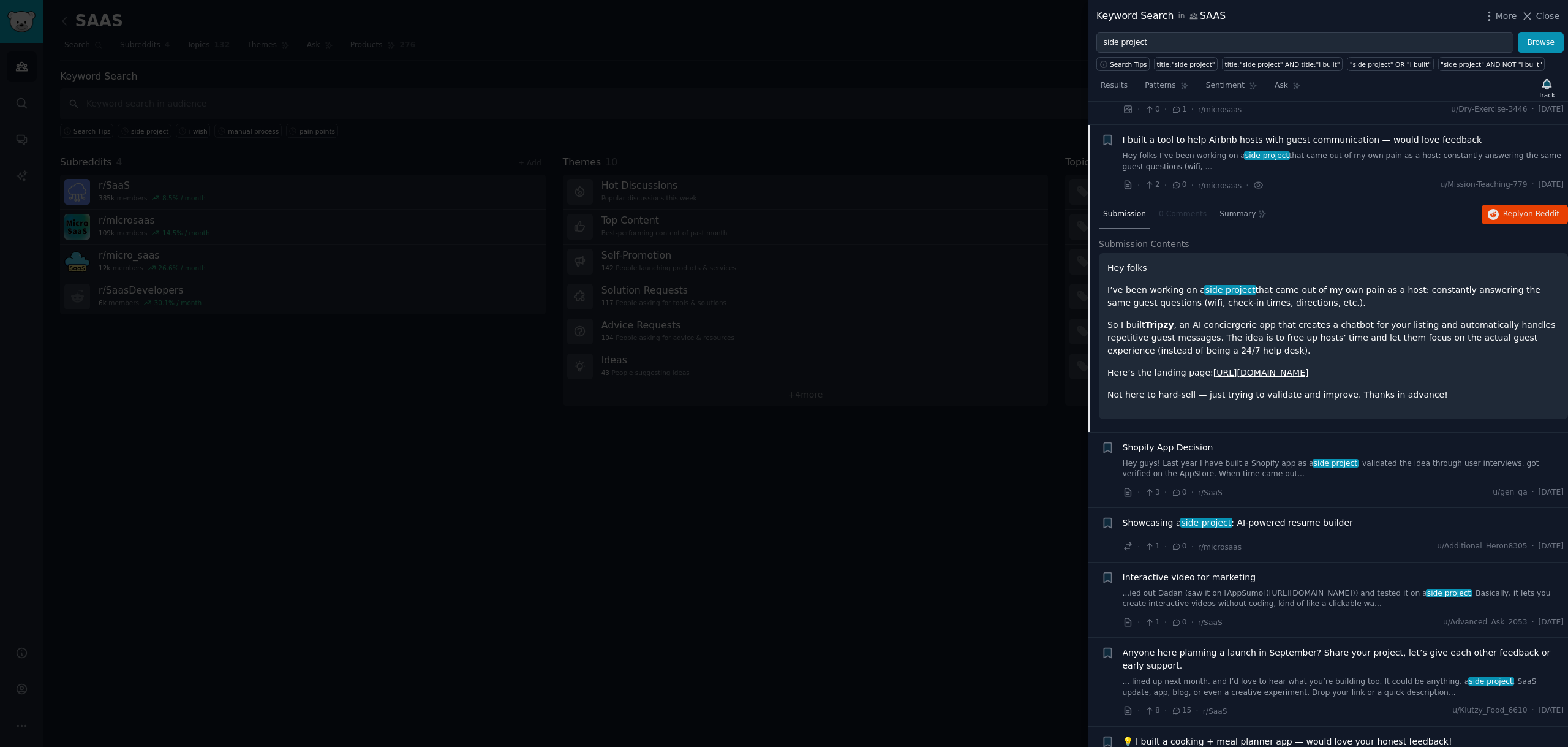
click at [1241, 368] on link "[URL][DOMAIN_NAME]" at bounding box center [1261, 372] width 96 height 9
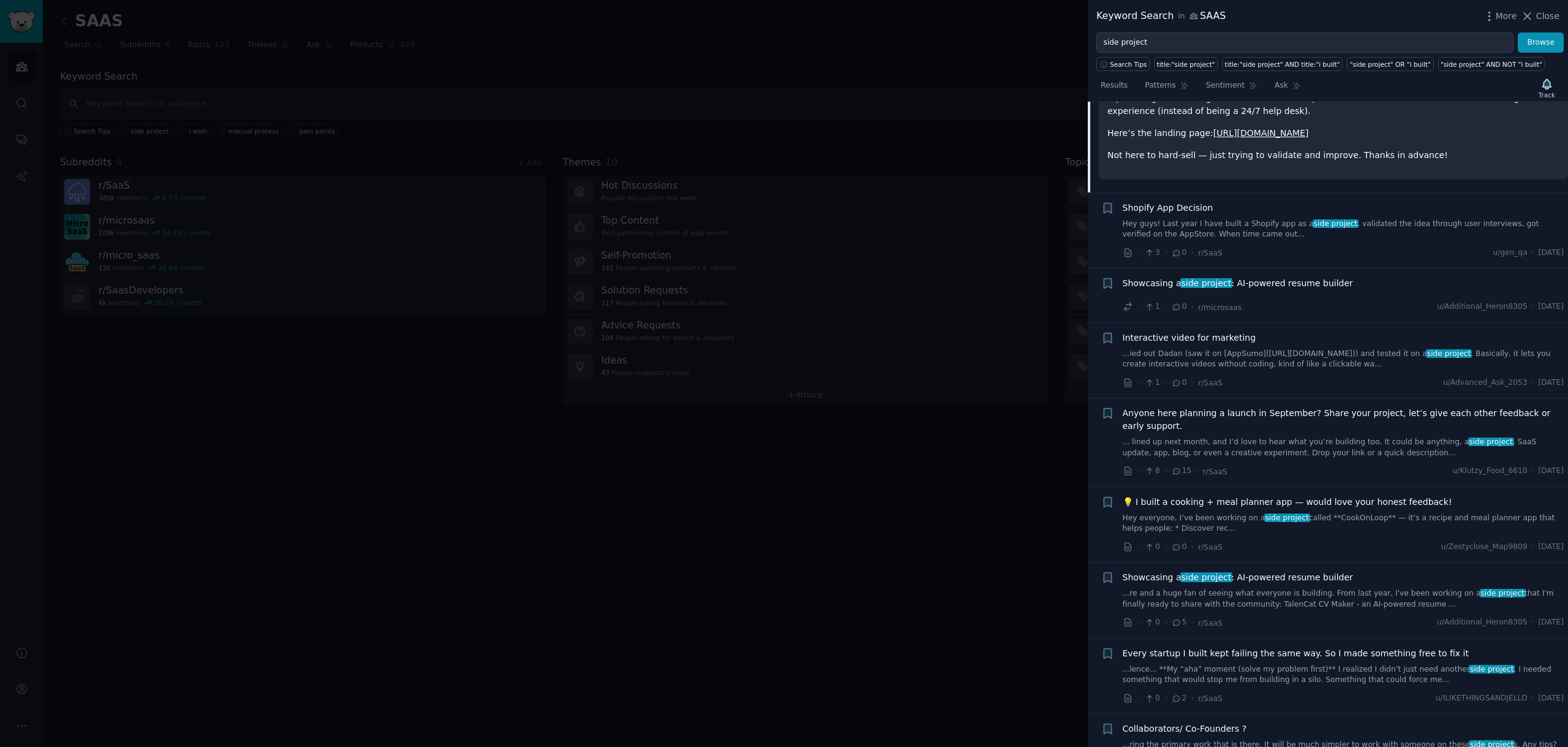
click at [1244, 411] on div "Anyone here planning a launch in September? Share your project, let’s give each…" at bounding box center [1343, 433] width 441 height 52
click at [1241, 437] on link "... lined up next month, and I’d love to hear what you’re building too. It coul…" at bounding box center [1343, 447] width 441 height 21
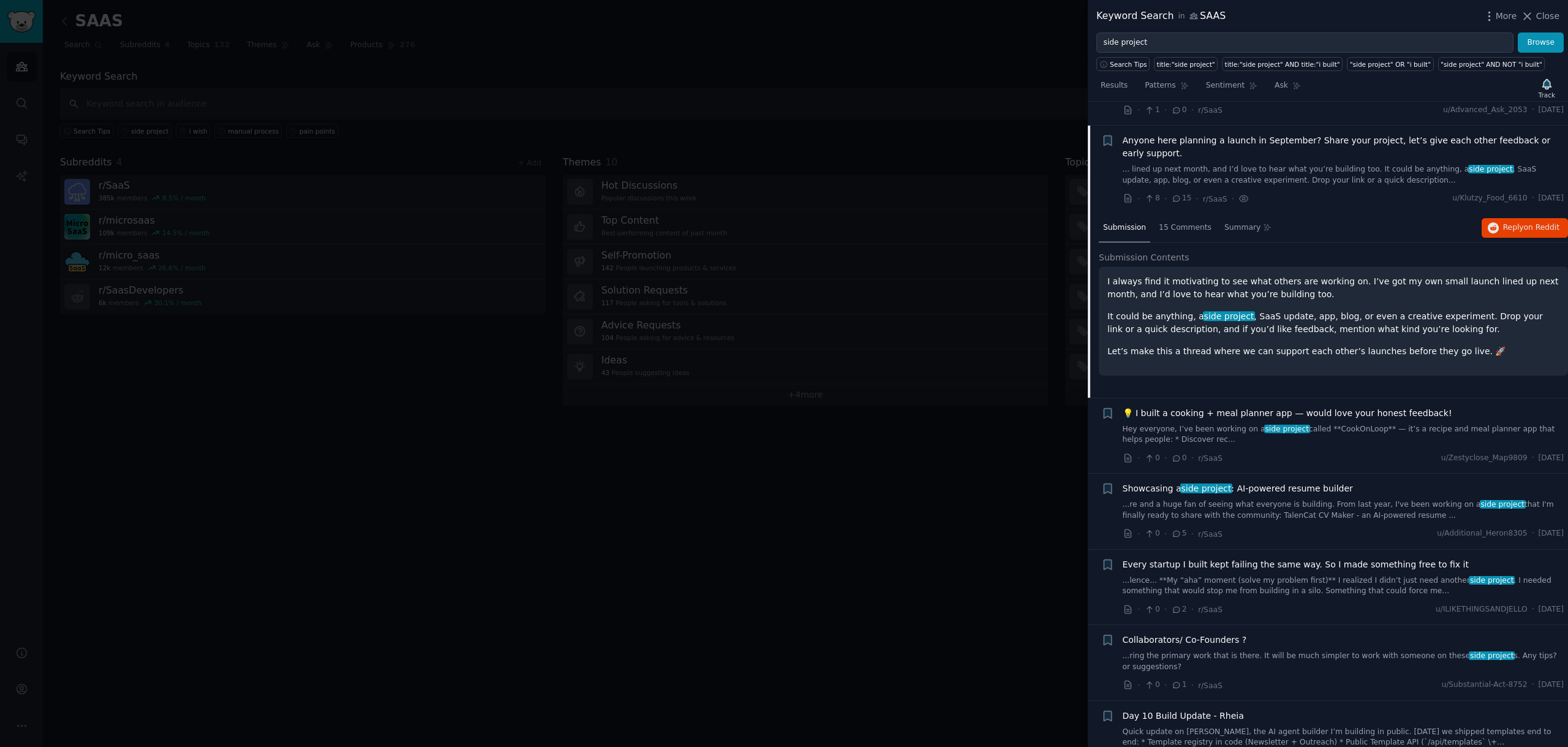
scroll to position [3310, 0]
click at [1179, 222] on span "15 Comments" at bounding box center [1185, 227] width 53 height 11
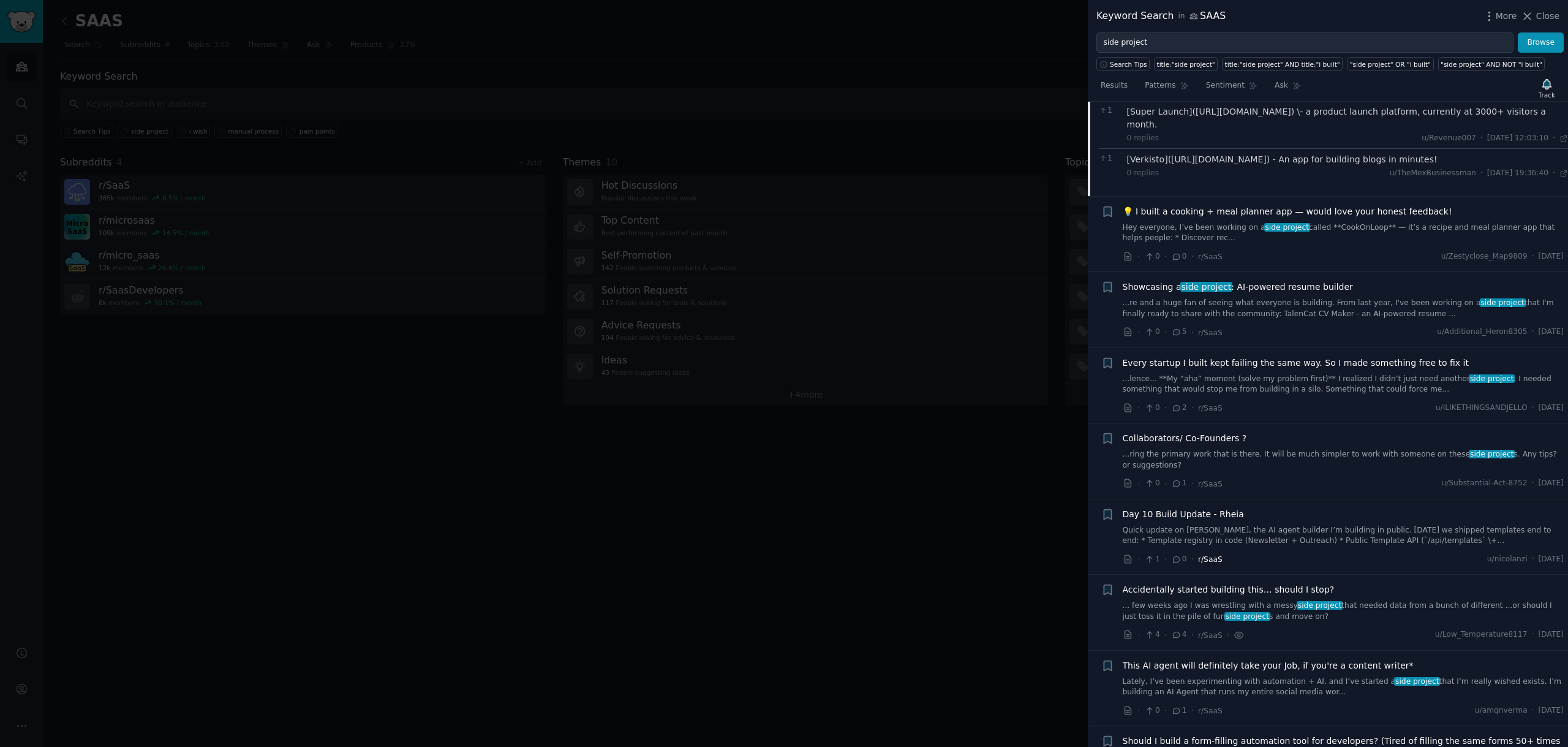
scroll to position [3850, 0]
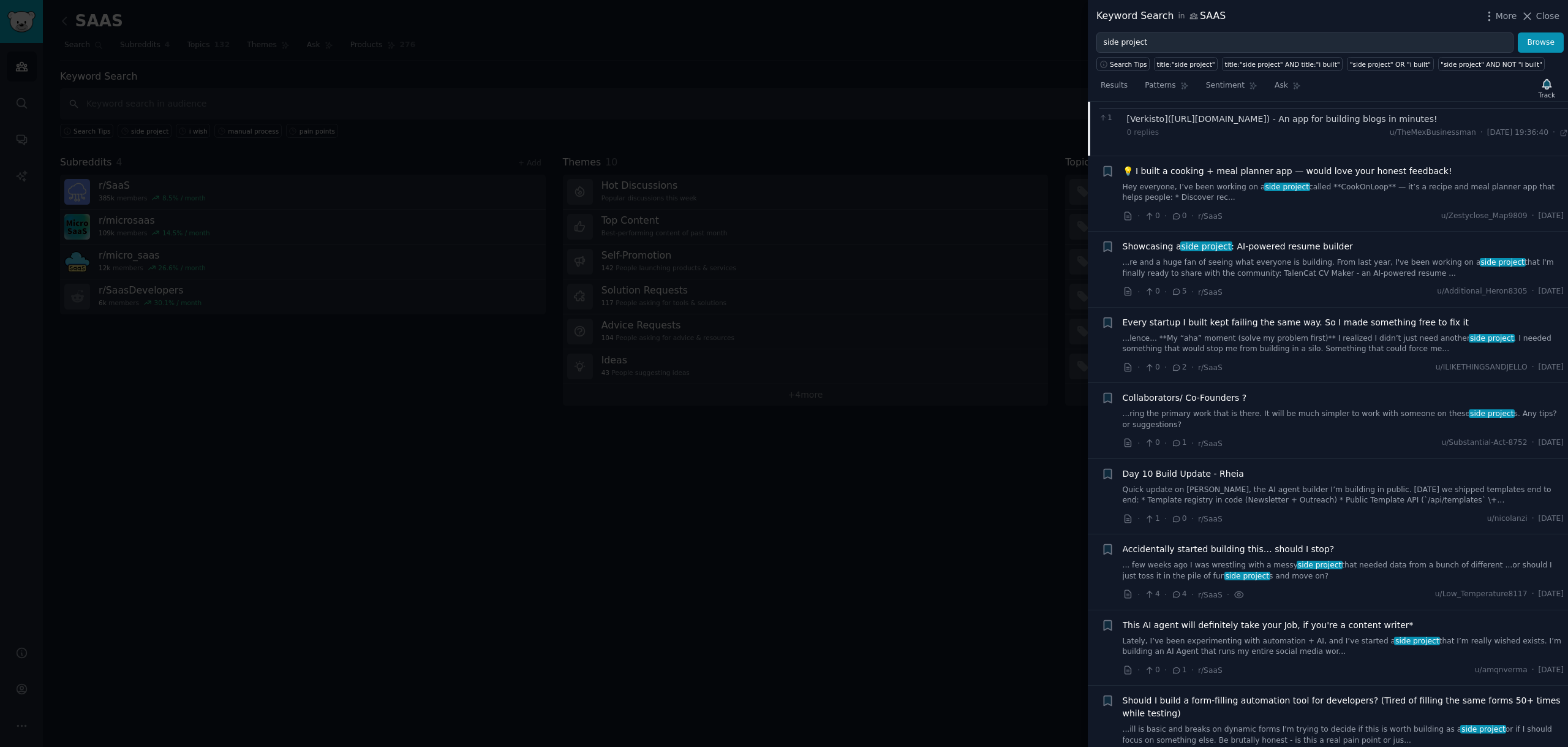
click at [1239, 560] on link "... few weeks ago I was wrestling with a messy side project that needed data fr…" at bounding box center [1343, 570] width 441 height 21
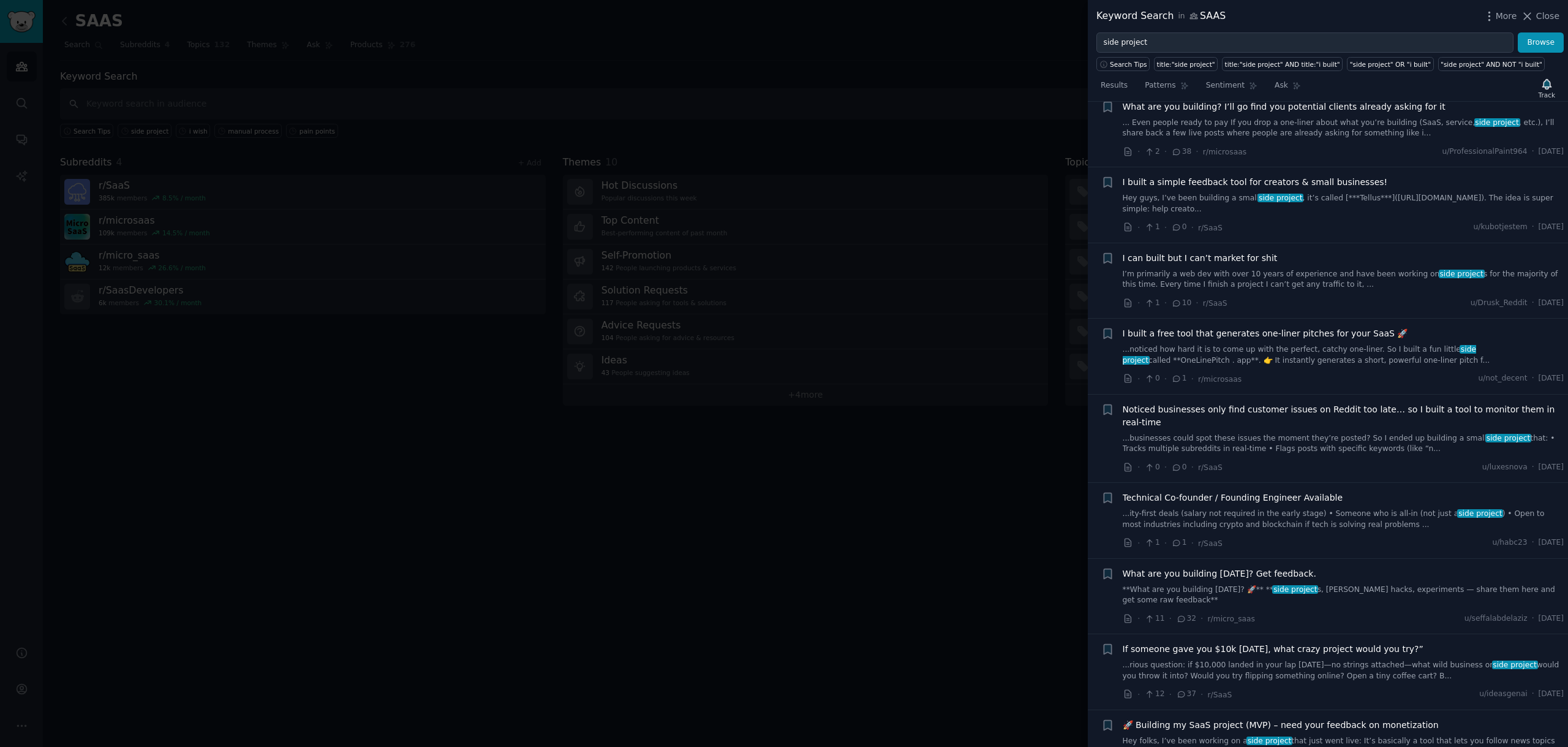
scroll to position [4928, 0]
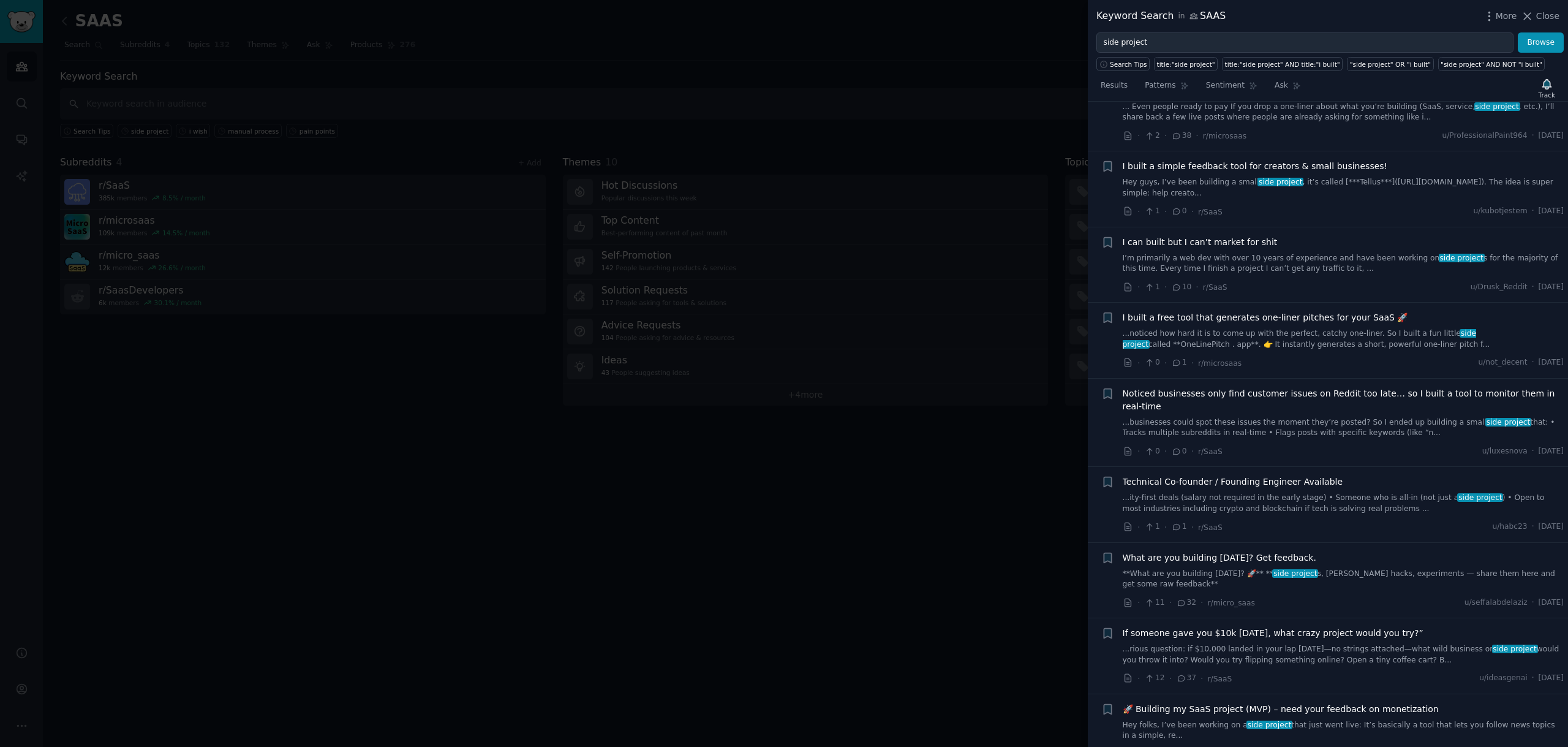
click at [1237, 568] on link "**What are you building [DATE]? 🚀** ** side project s, SaaS hacks, experiments …" at bounding box center [1343, 578] width 441 height 21
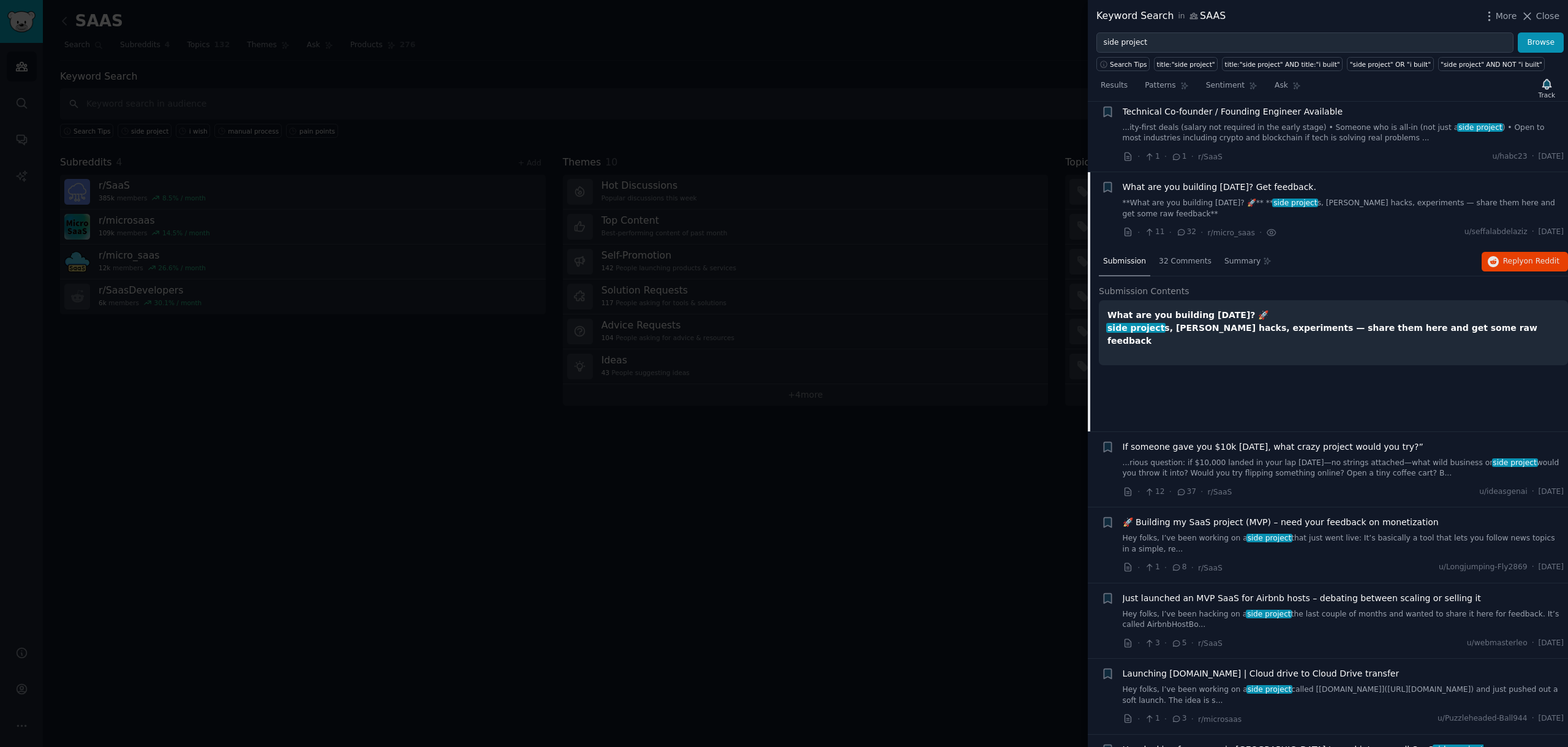
scroll to position [5014, 0]
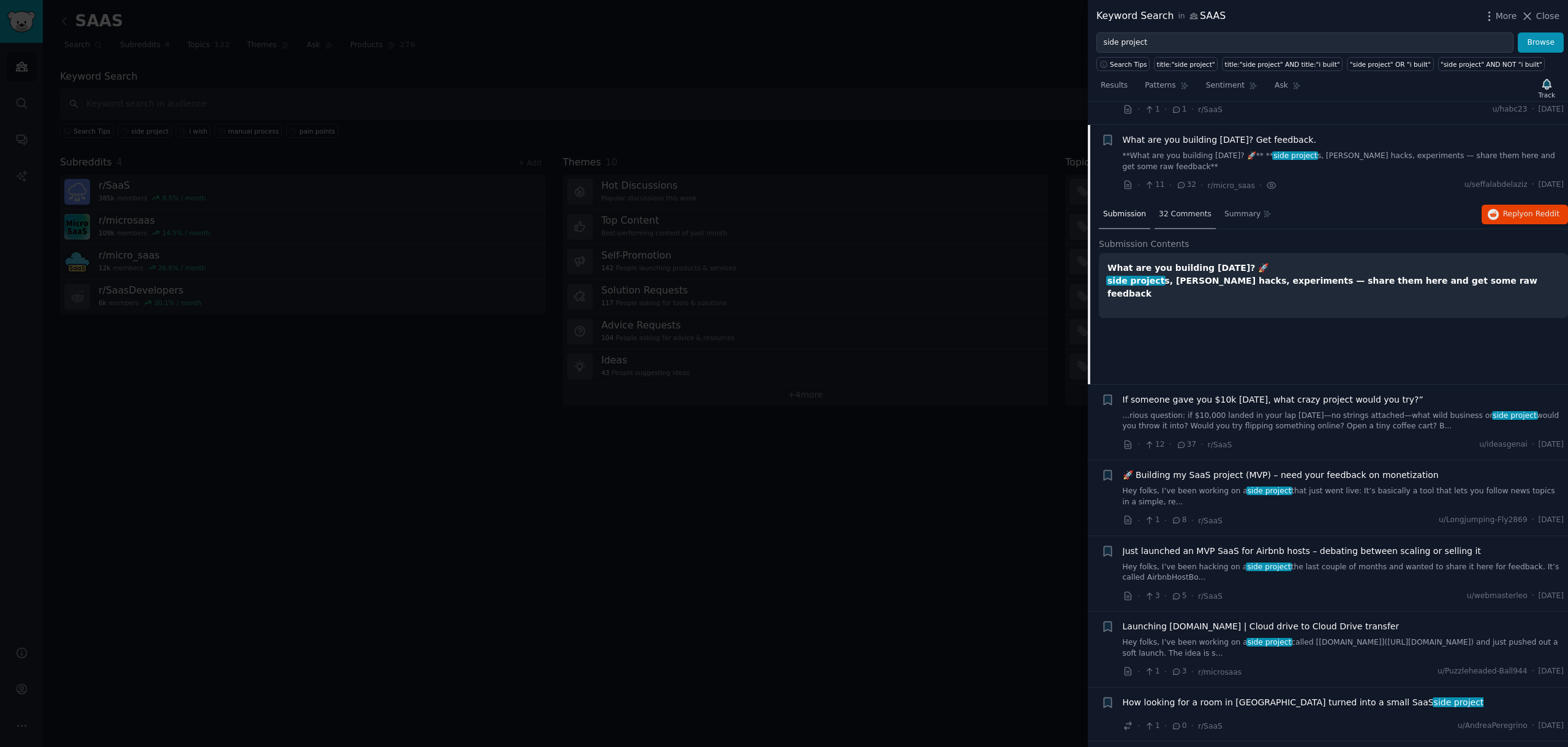
click at [1187, 209] on span "32 Comments" at bounding box center [1185, 214] width 53 height 11
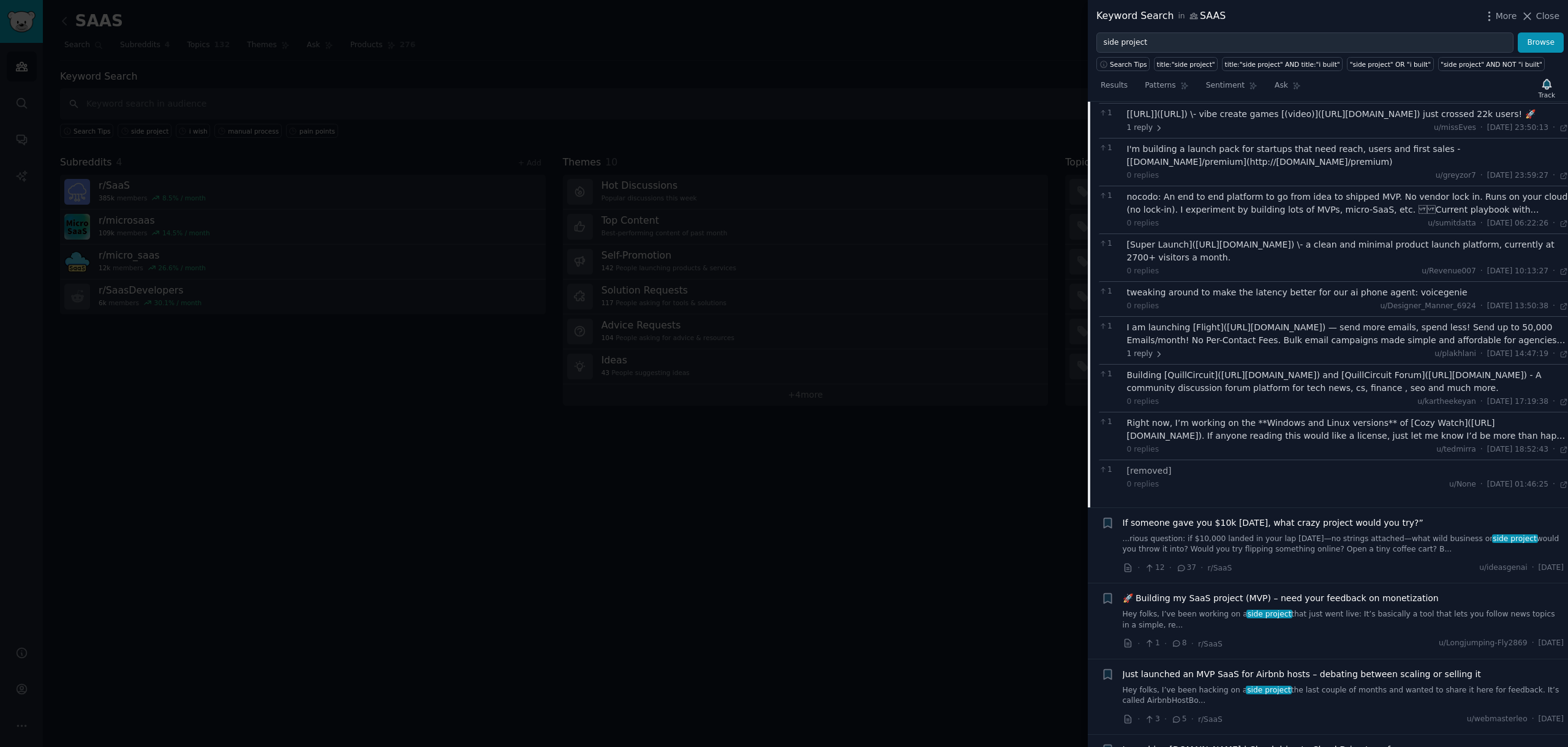
scroll to position [5468, 0]
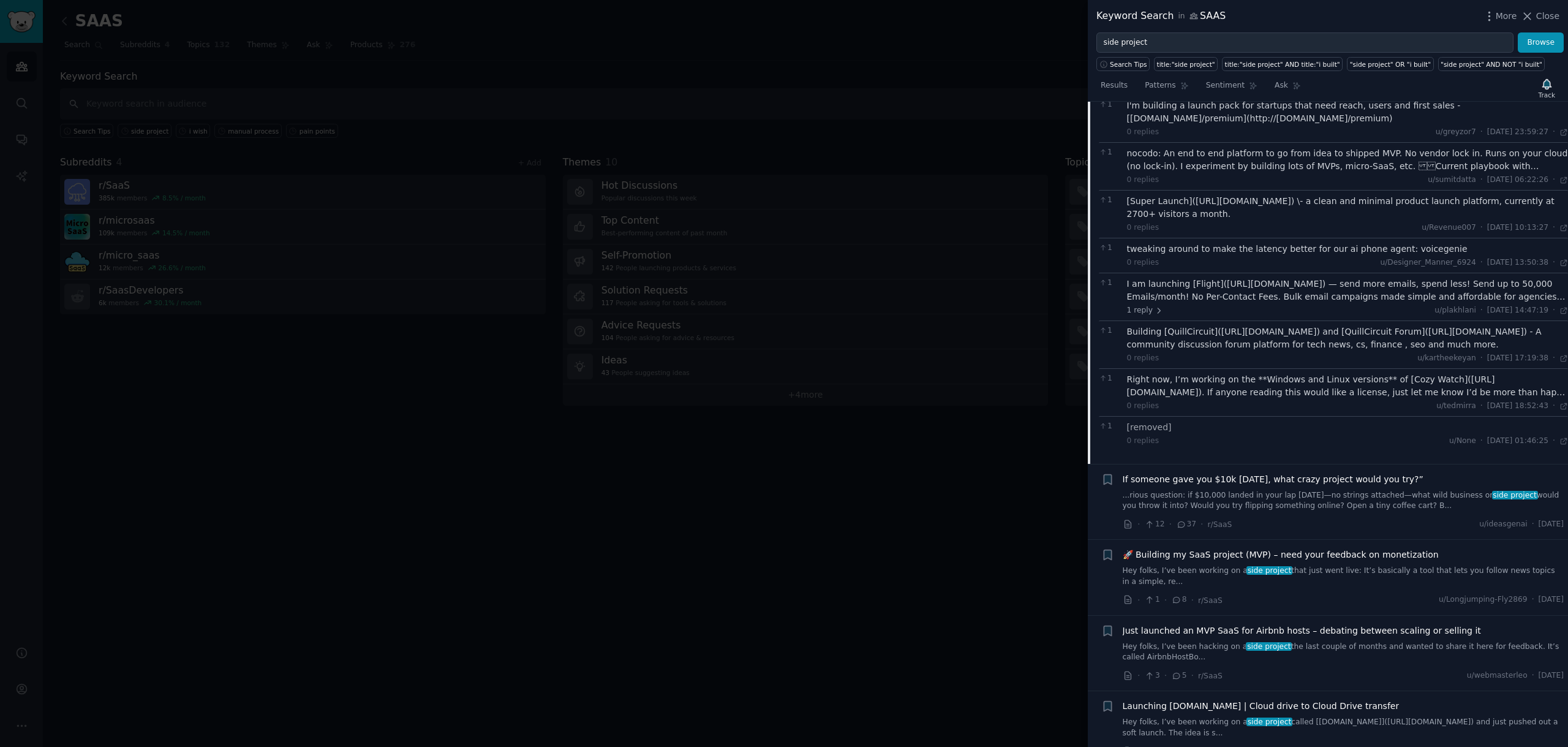
click at [1300, 565] on link "Hey folks, I’ve been working on a side project that just went live: It’s basica…" at bounding box center [1343, 576] width 441 height 21
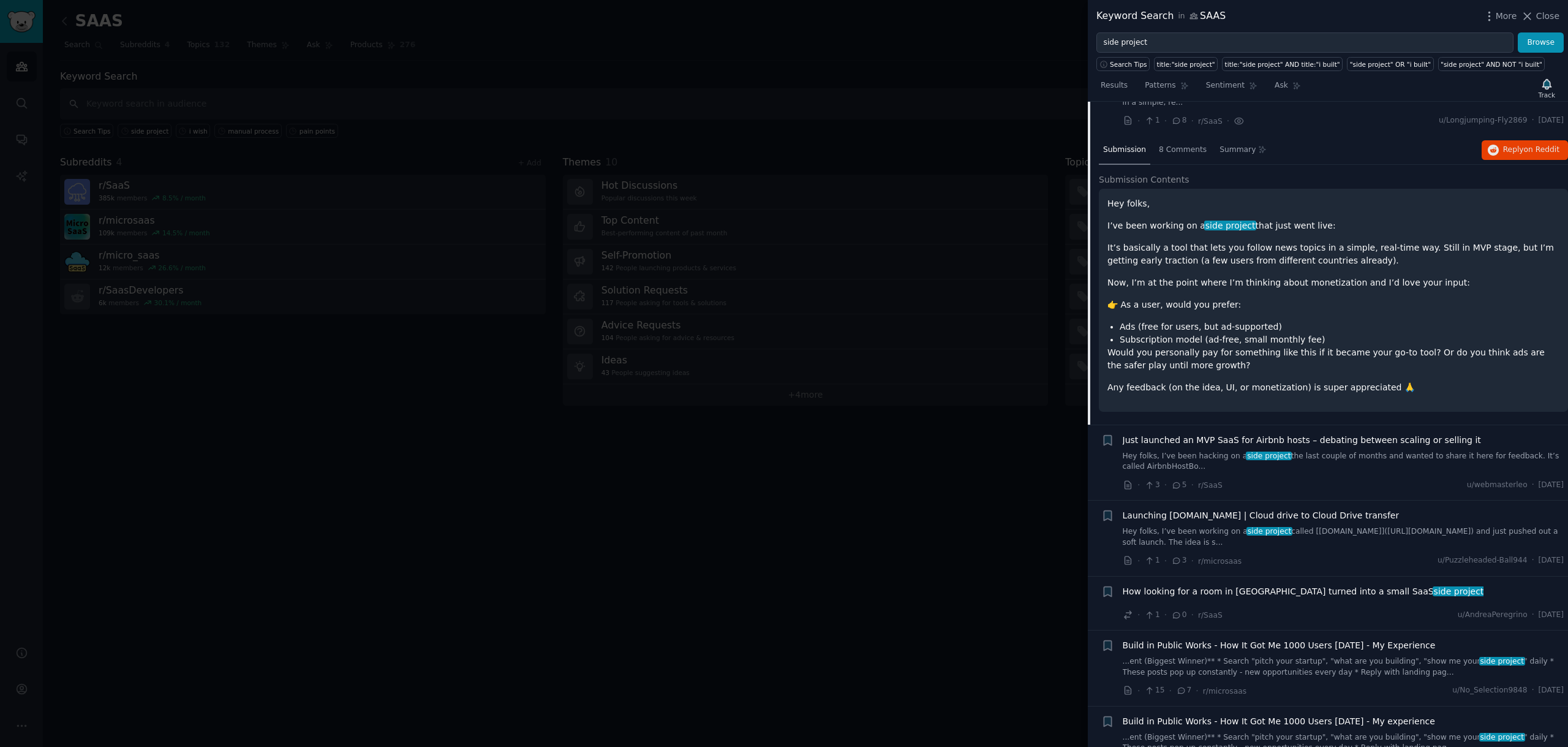
scroll to position [5290, 0]
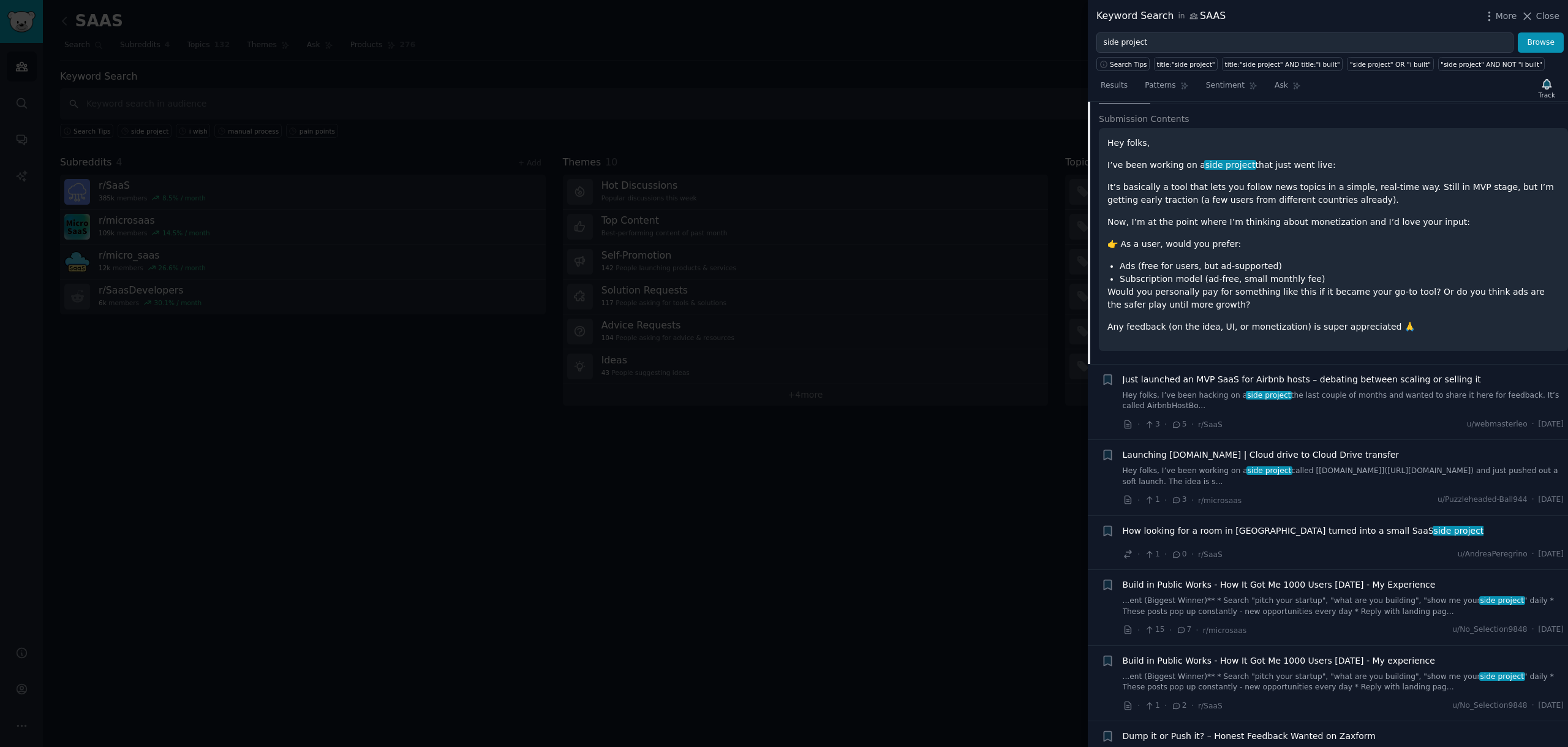
click at [1224, 465] on link "Hey folks, I’ve been working on a side project called [[DOMAIN_NAME]]([URL][DOM…" at bounding box center [1343, 476] width 441 height 21
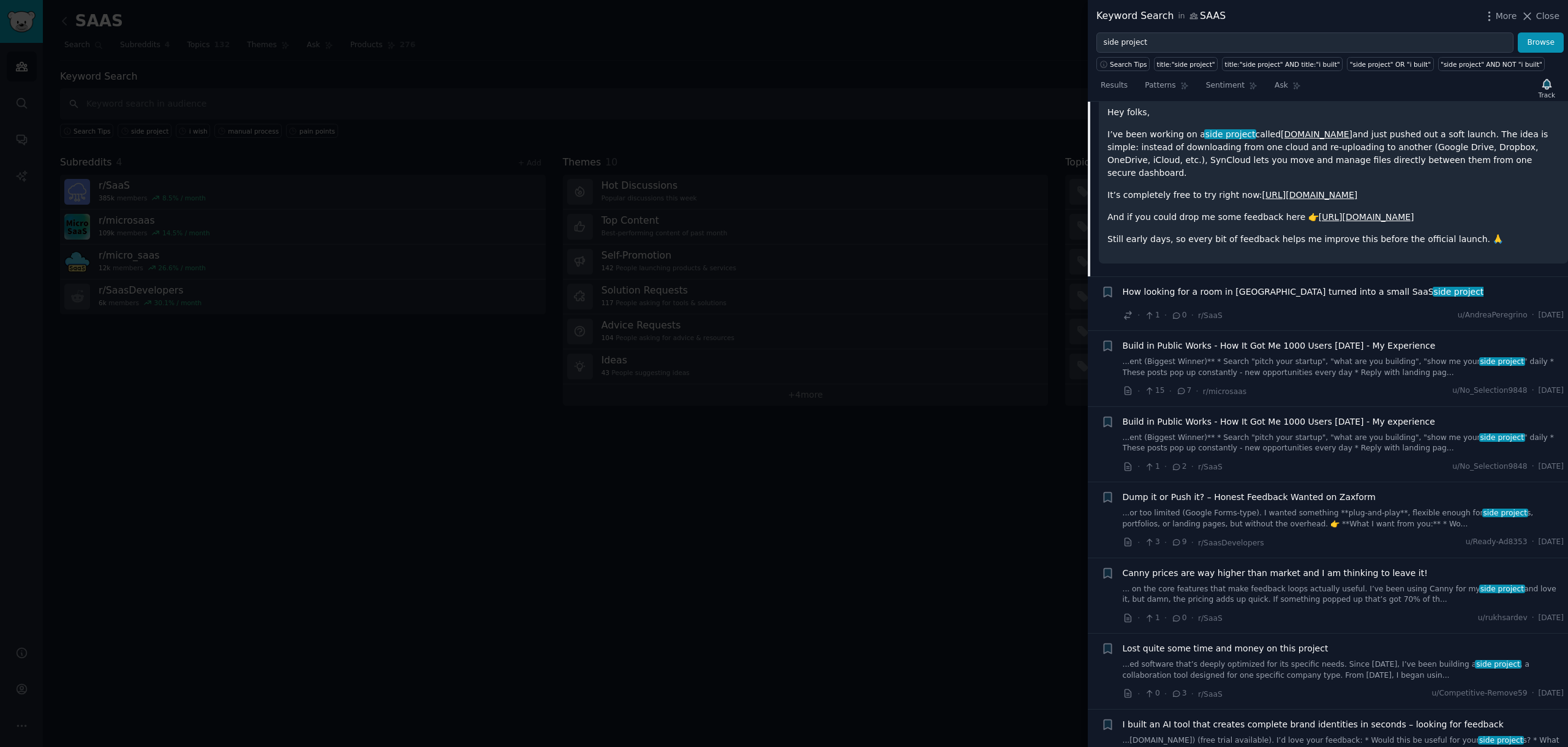
scroll to position [5507, 0]
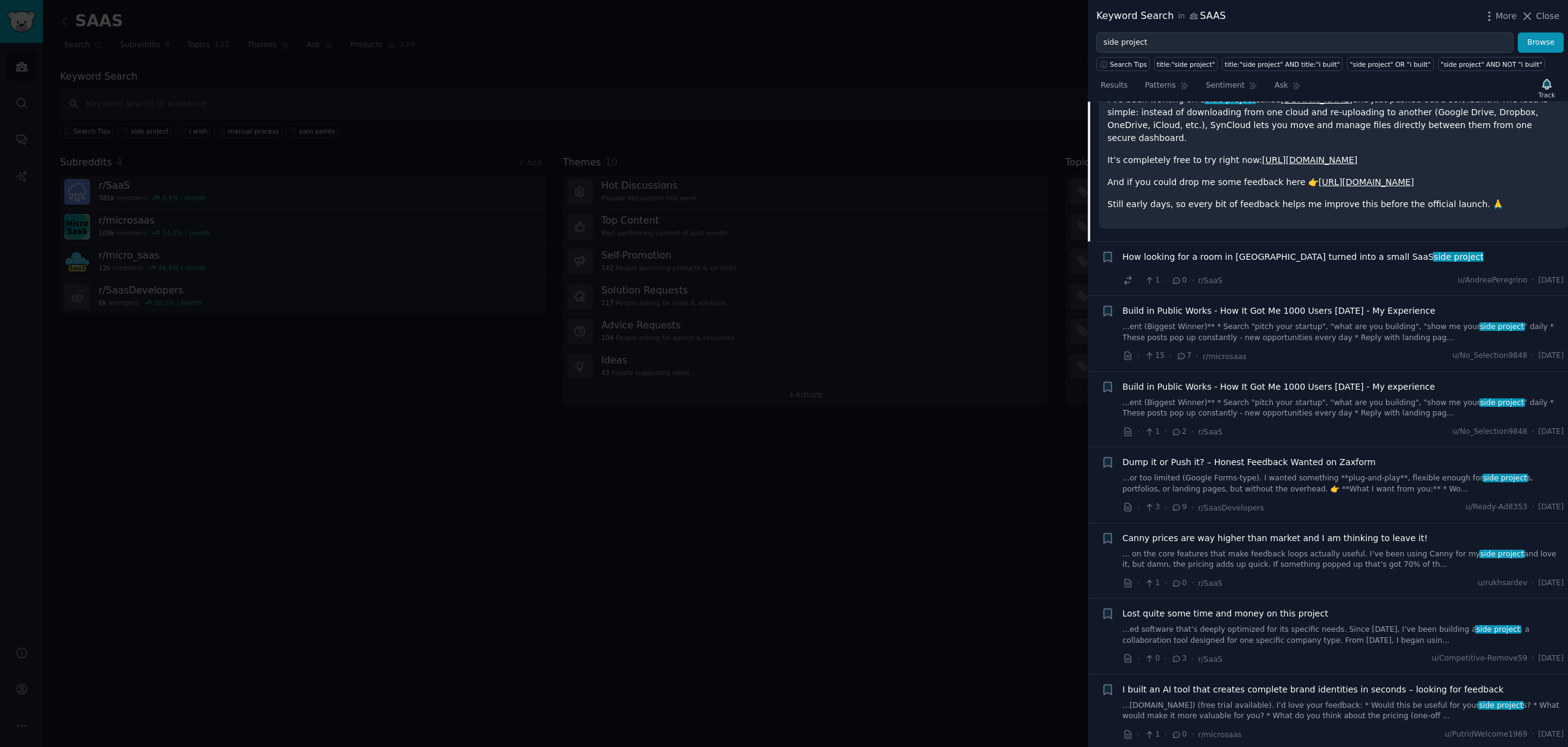
click at [1340, 473] on link "...or too limited (Google Forms-type). I wanted something **plug-and-play**, fl…" at bounding box center [1343, 483] width 441 height 21
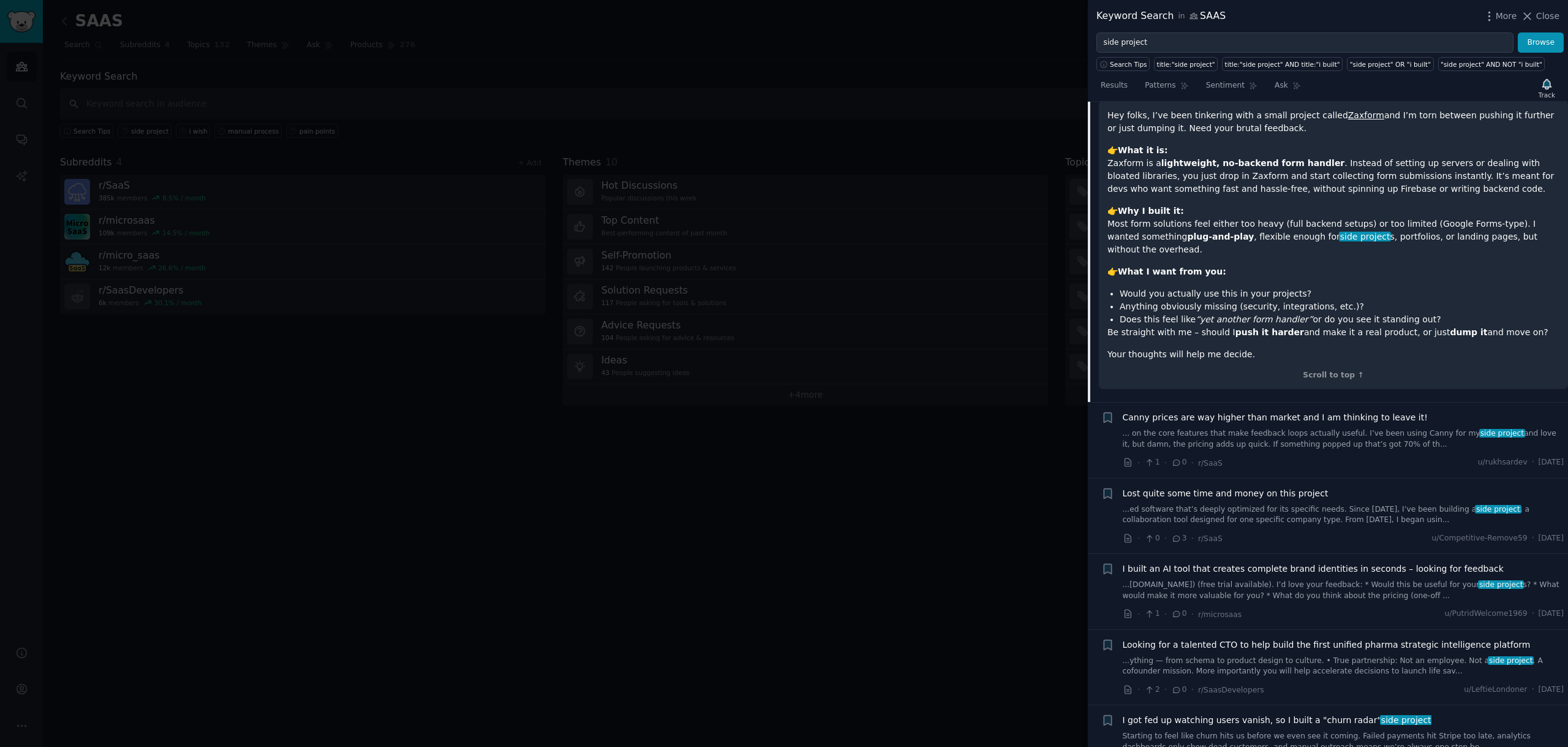
scroll to position [5813, 0]
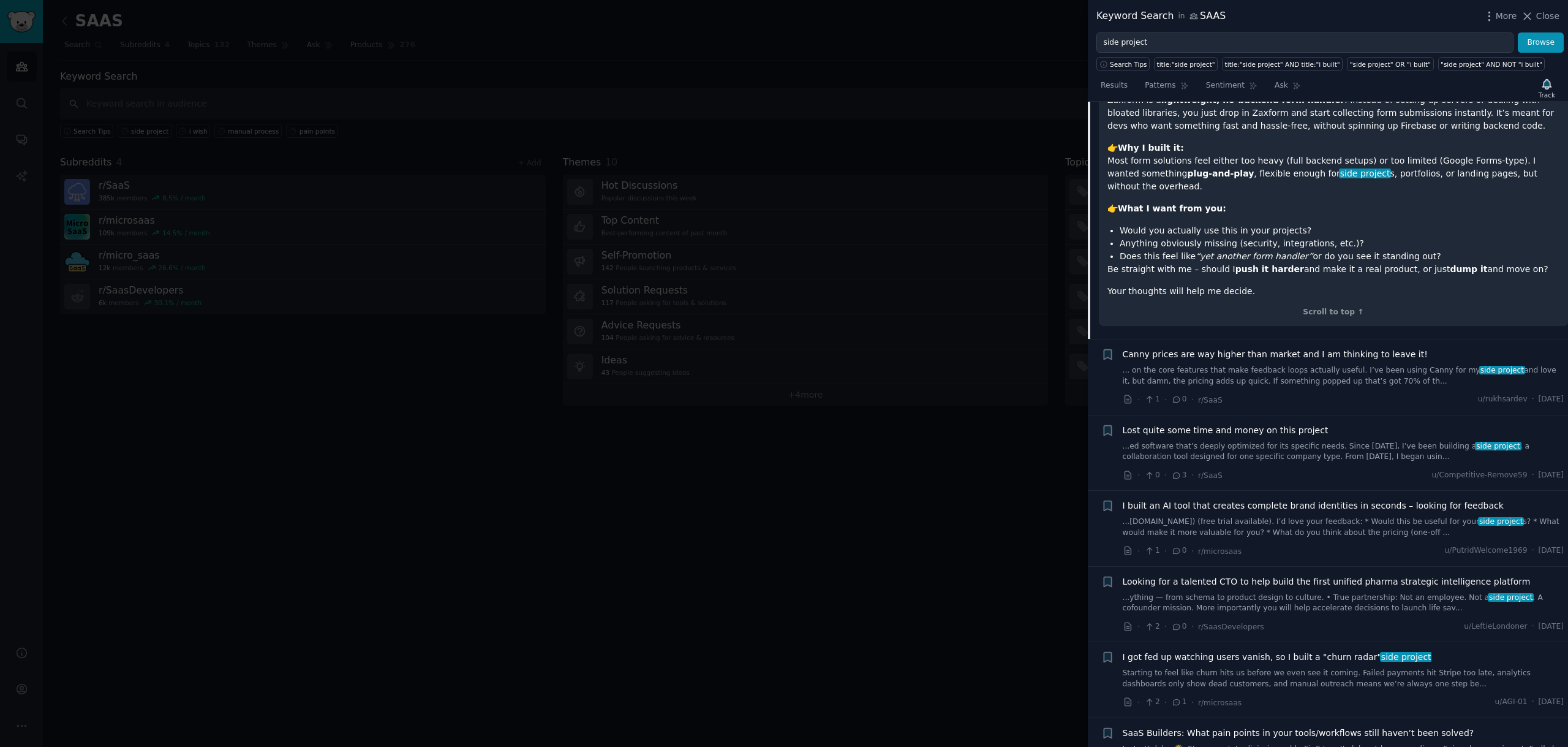
click at [1260, 441] on link "...ed software that’s deeply optimized for its specific needs. Since [DATE], I’…" at bounding box center [1343, 452] width 441 height 21
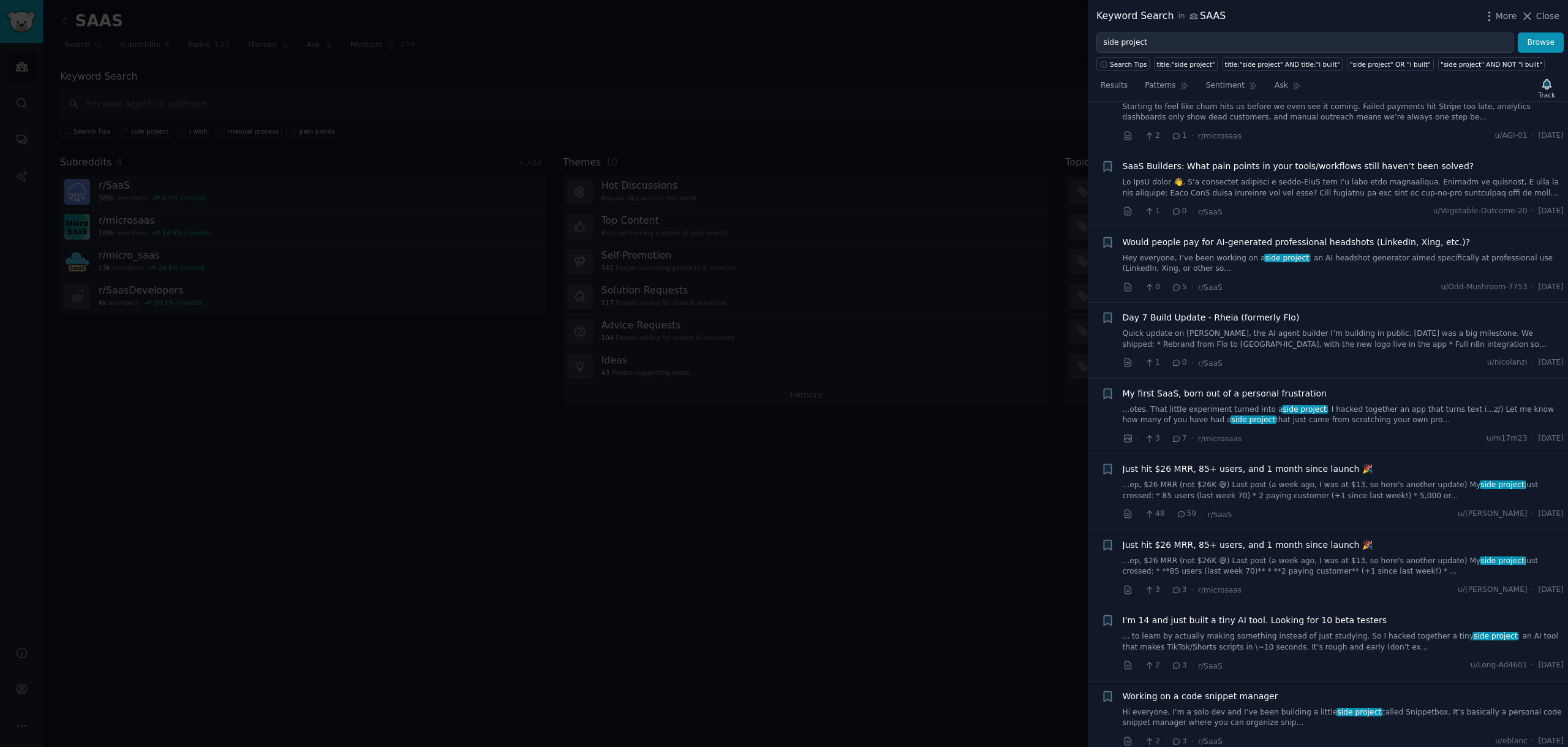
scroll to position [6301, 0]
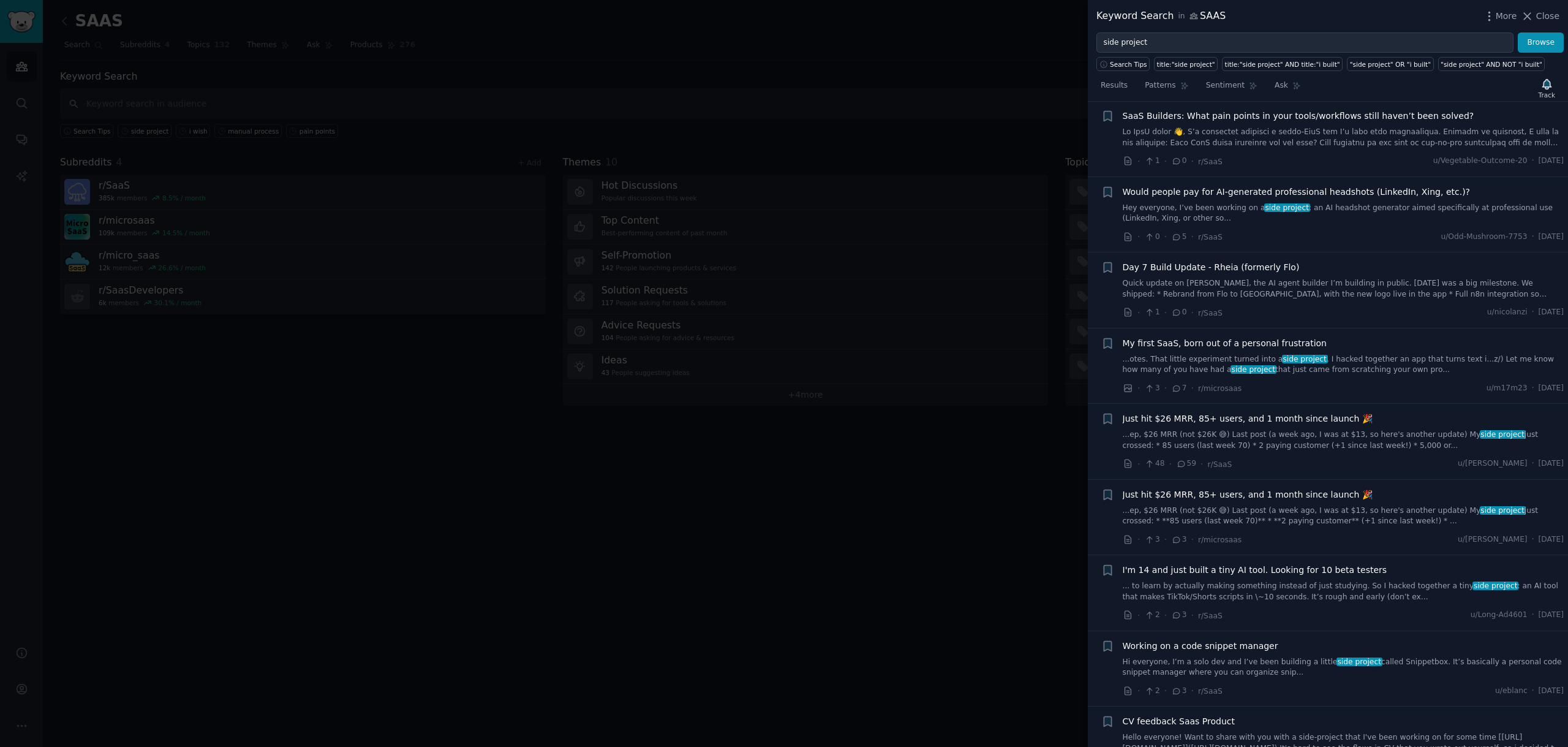
click at [1271, 581] on link "... to learn by actually making something instead of just studying. So I hacked…" at bounding box center [1343, 591] width 441 height 21
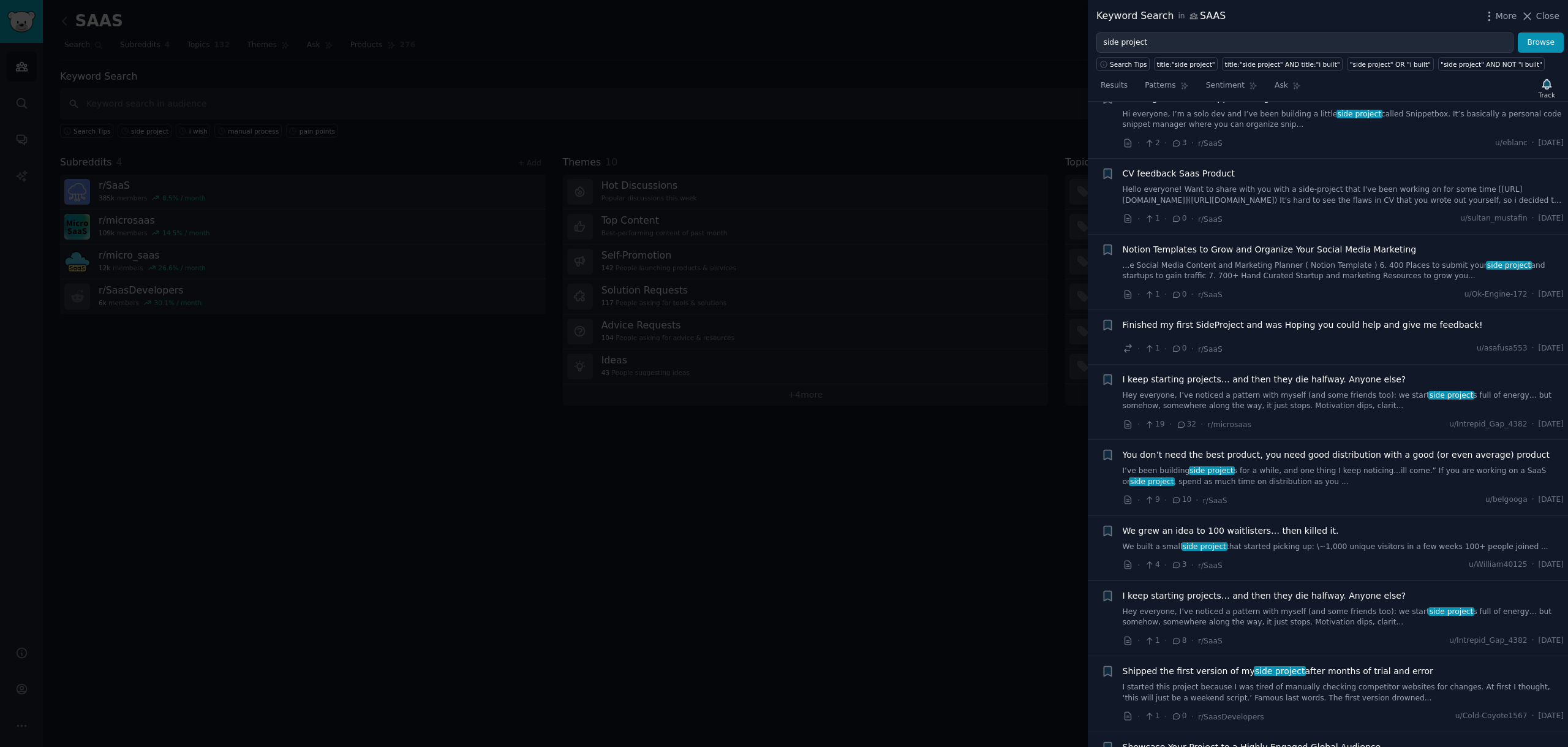
scroll to position [7067, 0]
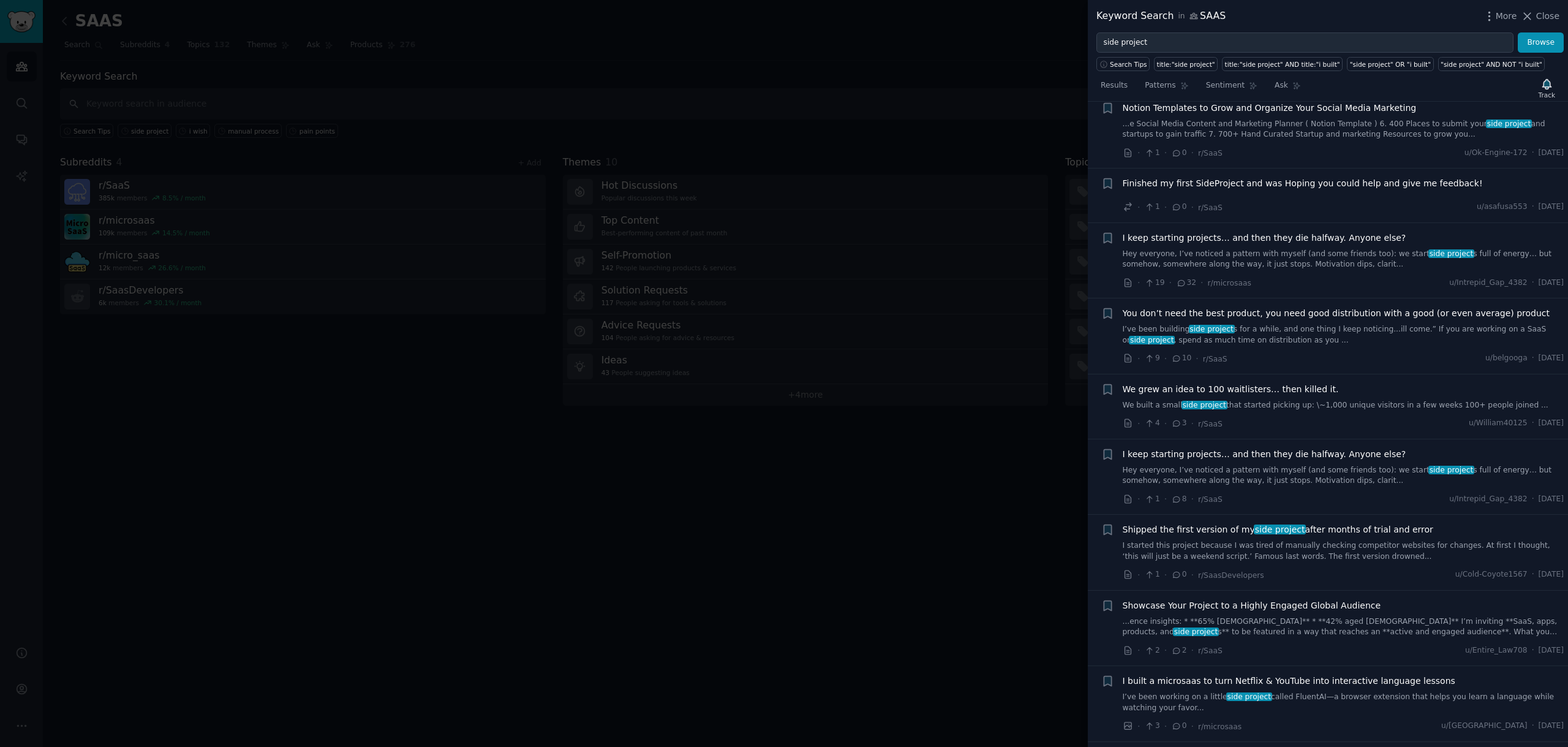
click at [1267, 448] on div "I keep starting projects… and then they die halfway. Anyone else? Hey everyone,…" at bounding box center [1343, 467] width 441 height 39
click at [1265, 448] on span "I keep starting projects… and then they die halfway. Anyone else?" at bounding box center [1264, 454] width 284 height 13
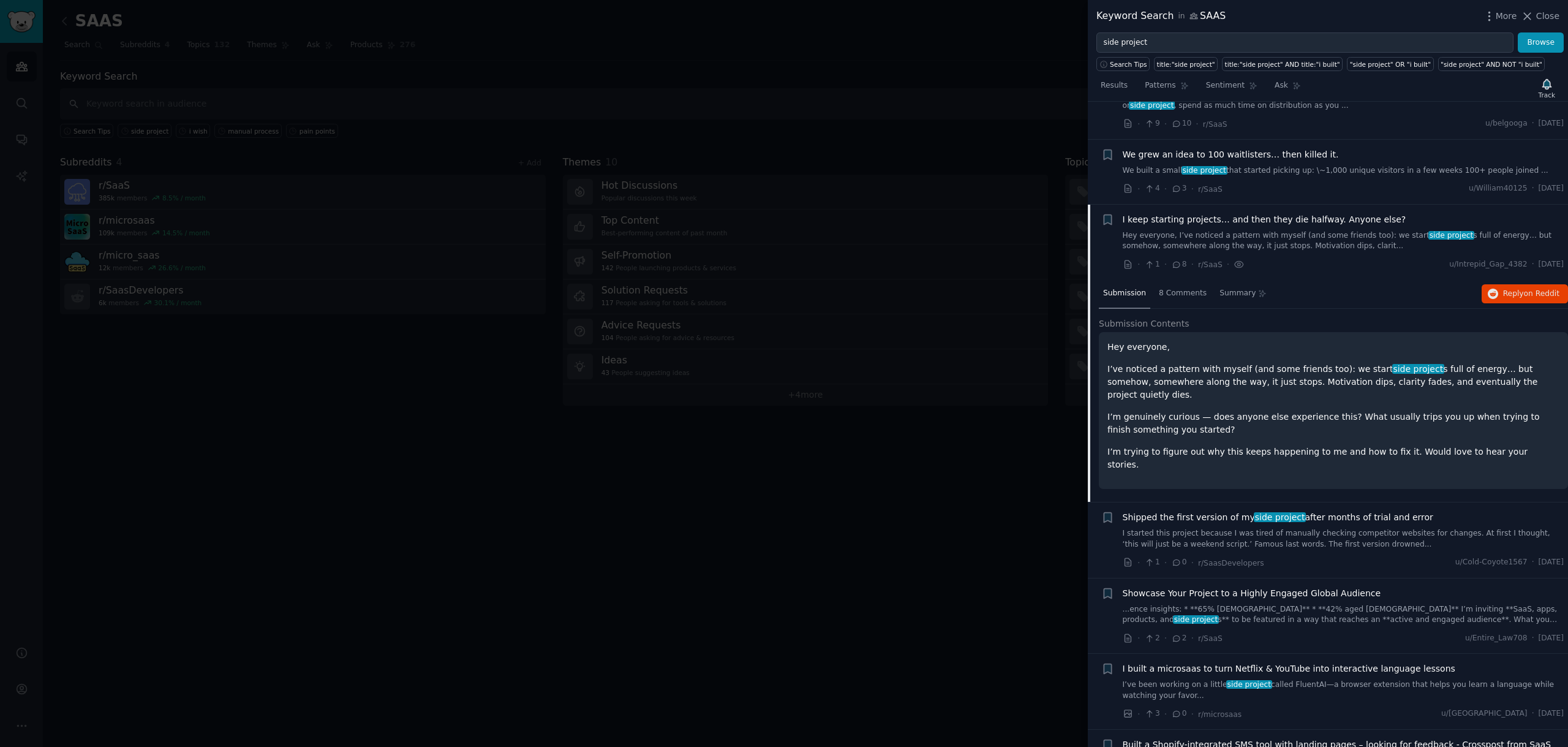
scroll to position [7008, 0]
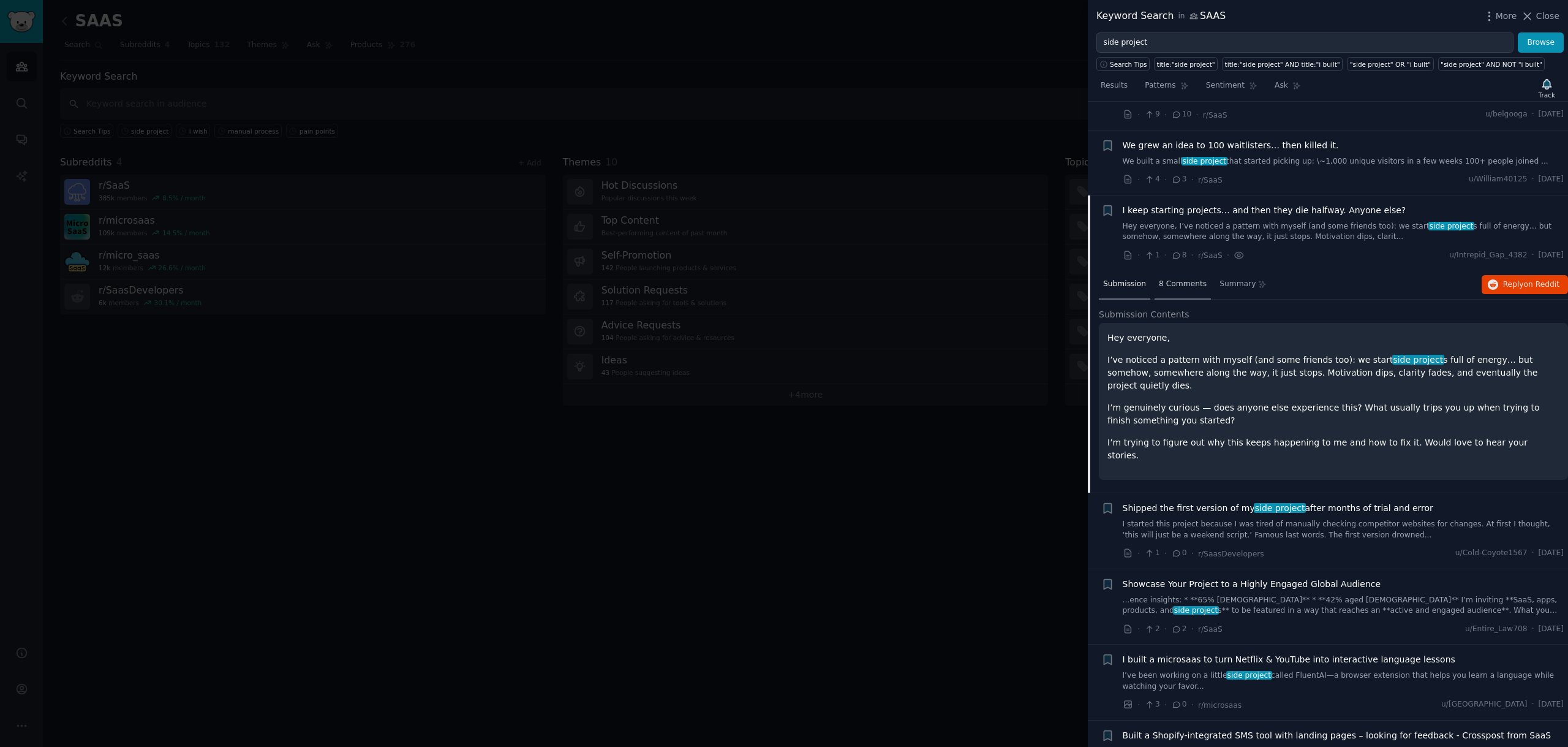
click at [1180, 279] on span "8 Comments" at bounding box center [1183, 284] width 48 height 11
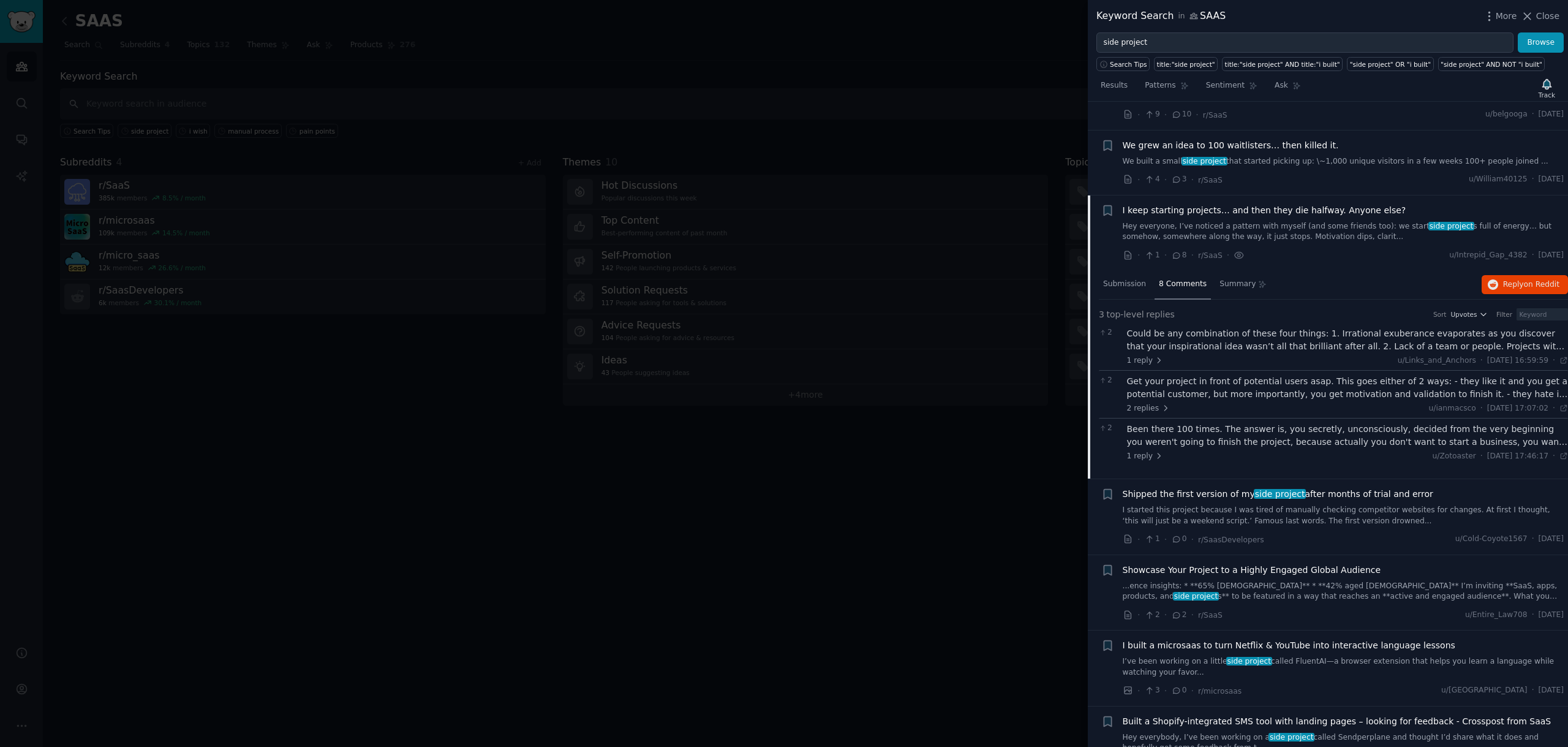
click at [1265, 639] on div "I built a microsaas to turn Netflix & YouTube into interactive language lessons…" at bounding box center [1343, 658] width 441 height 39
click at [1269, 639] on span "I built a microsaas to turn Netflix & YouTube into interactive language lessons" at bounding box center [1289, 646] width 333 height 13
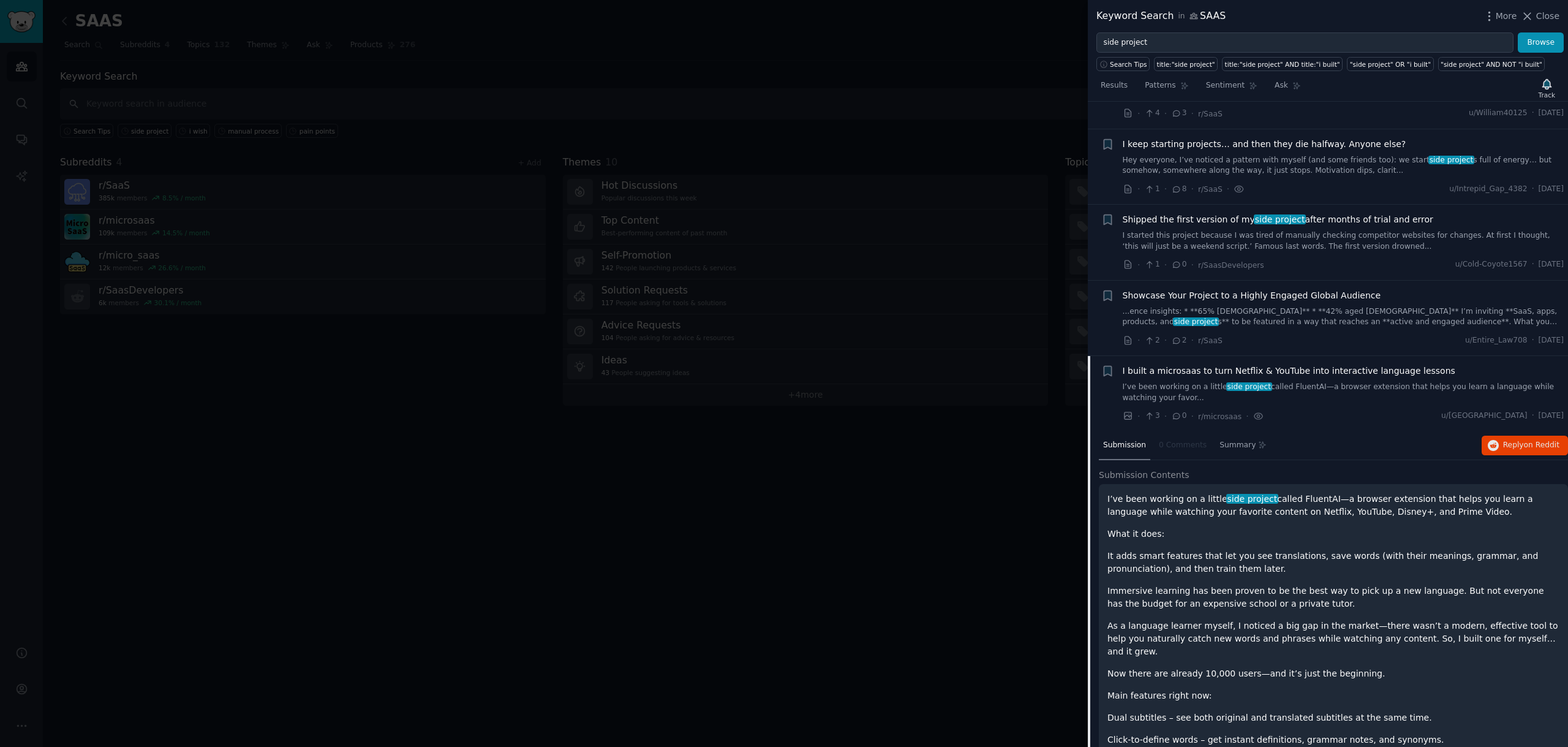
scroll to position [6861, 0]
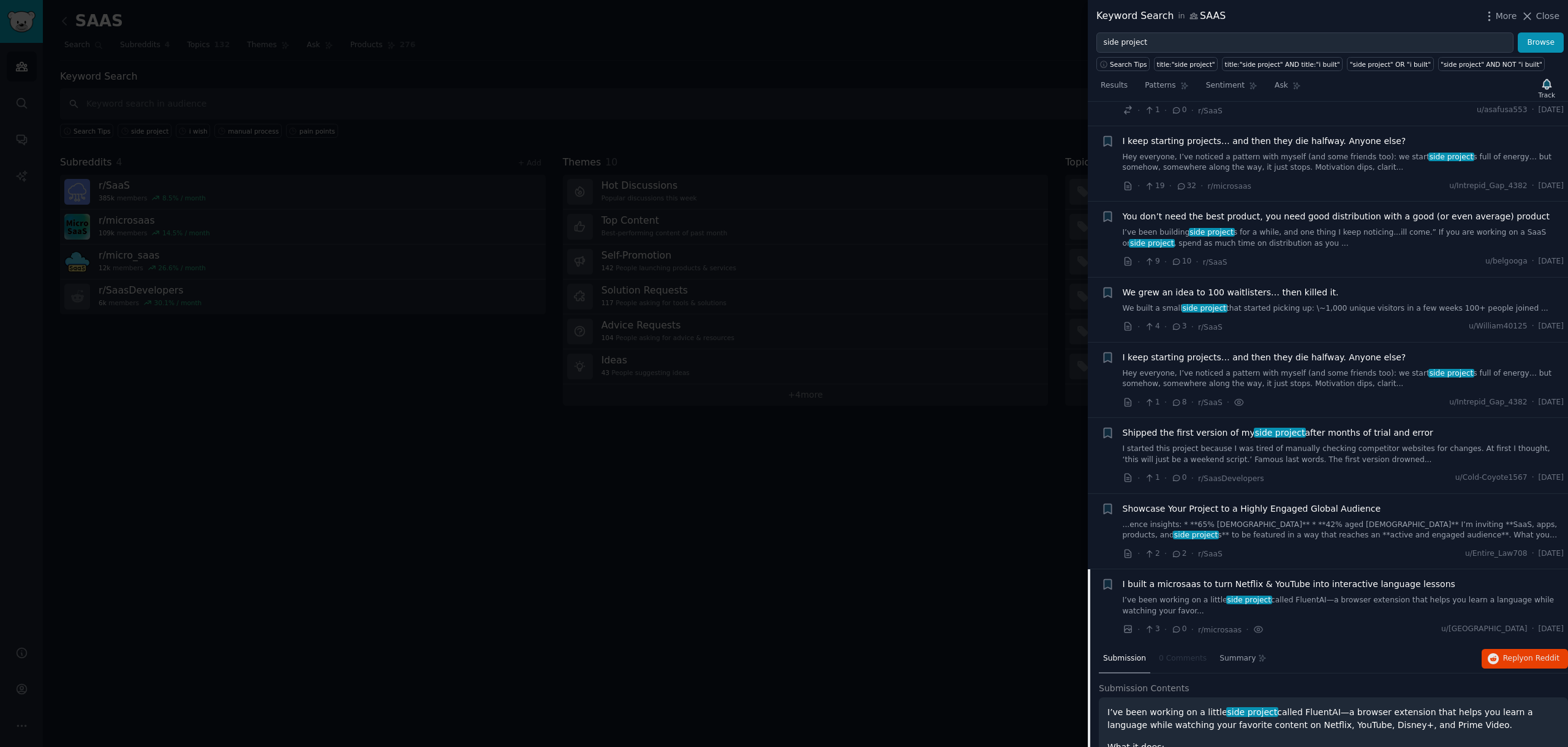
click at [1189, 578] on div "I built a microsaas to turn Netflix & YouTube into interactive language lessons…" at bounding box center [1343, 597] width 441 height 39
click at [1217, 578] on span "I built a microsaas to turn Netflix & YouTube into interactive language lessons" at bounding box center [1289, 584] width 333 height 13
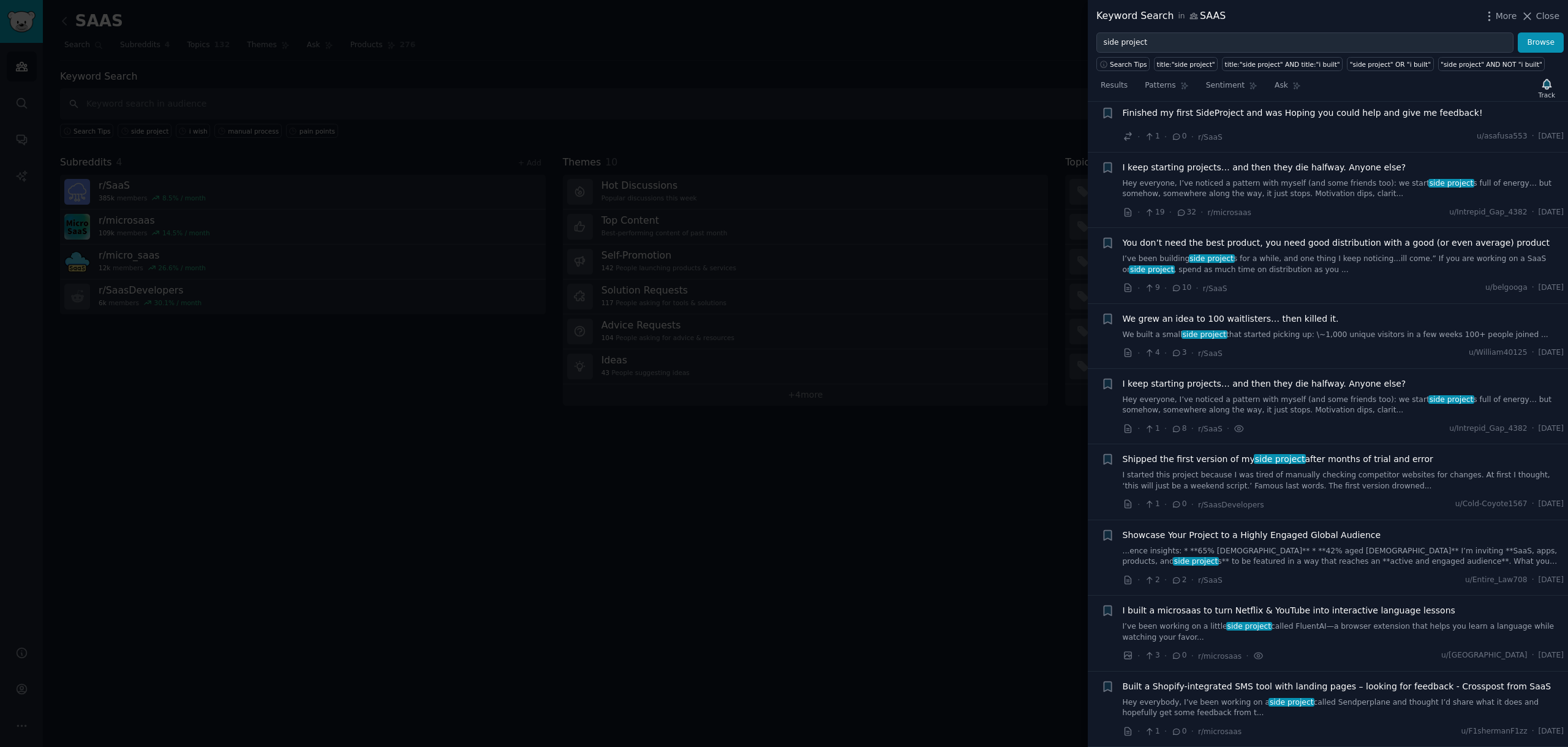
scroll to position [6811, 0]
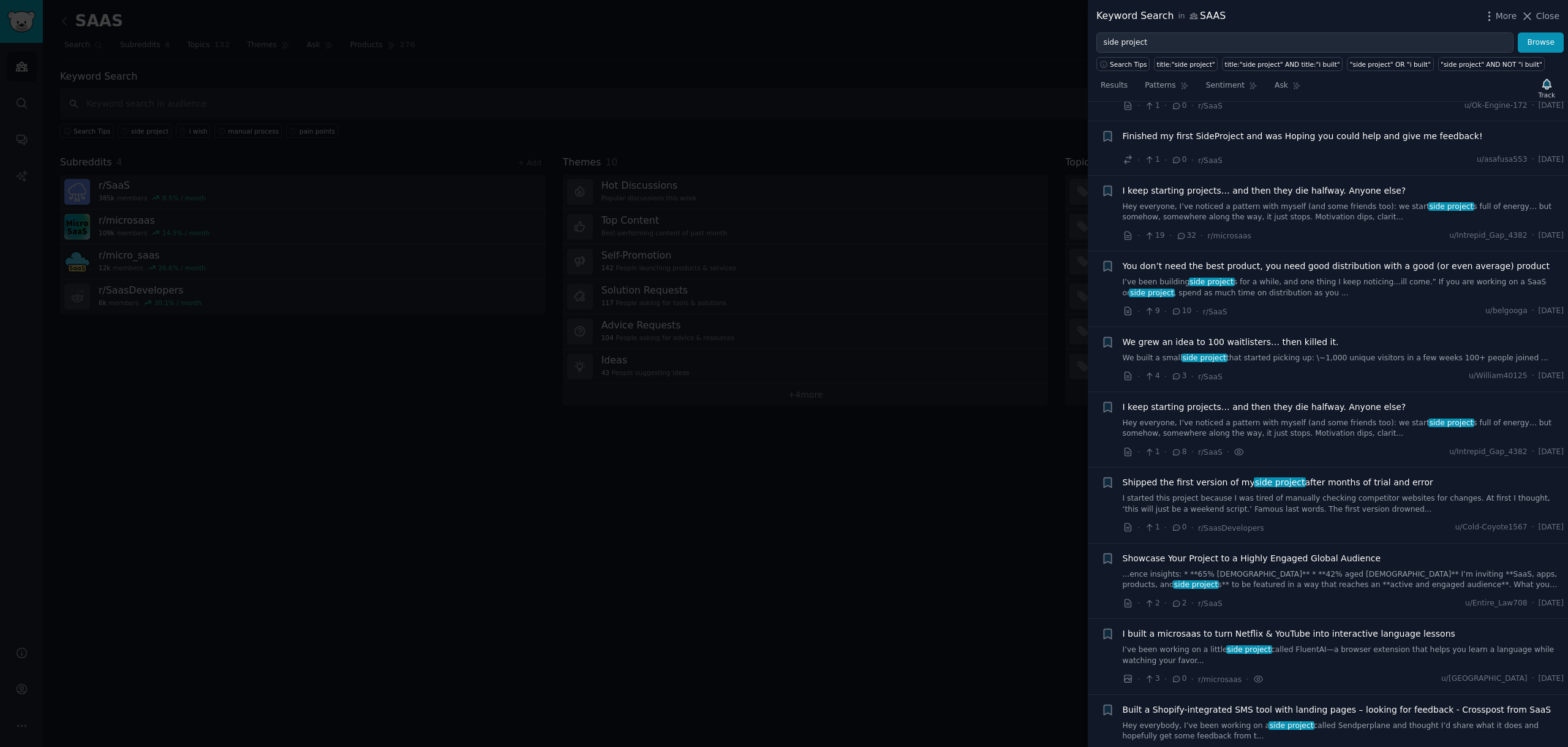
click at [919, 544] on div at bounding box center [784, 374] width 1568 height 747
